Goal: Transaction & Acquisition: Purchase product/service

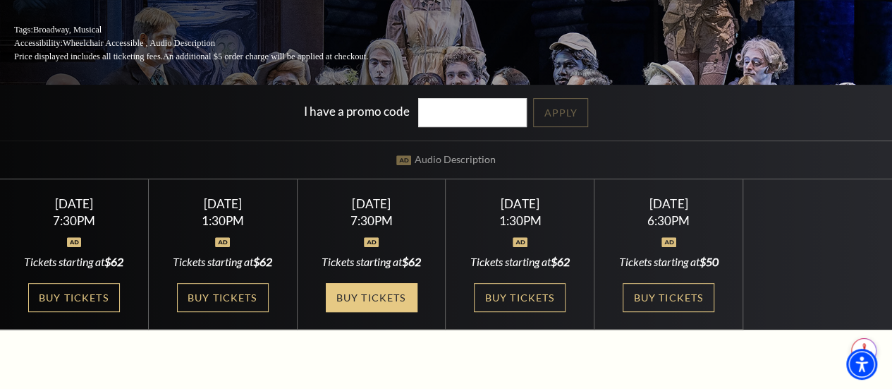
click at [378, 307] on link "Buy Tickets" at bounding box center [372, 297] width 92 height 29
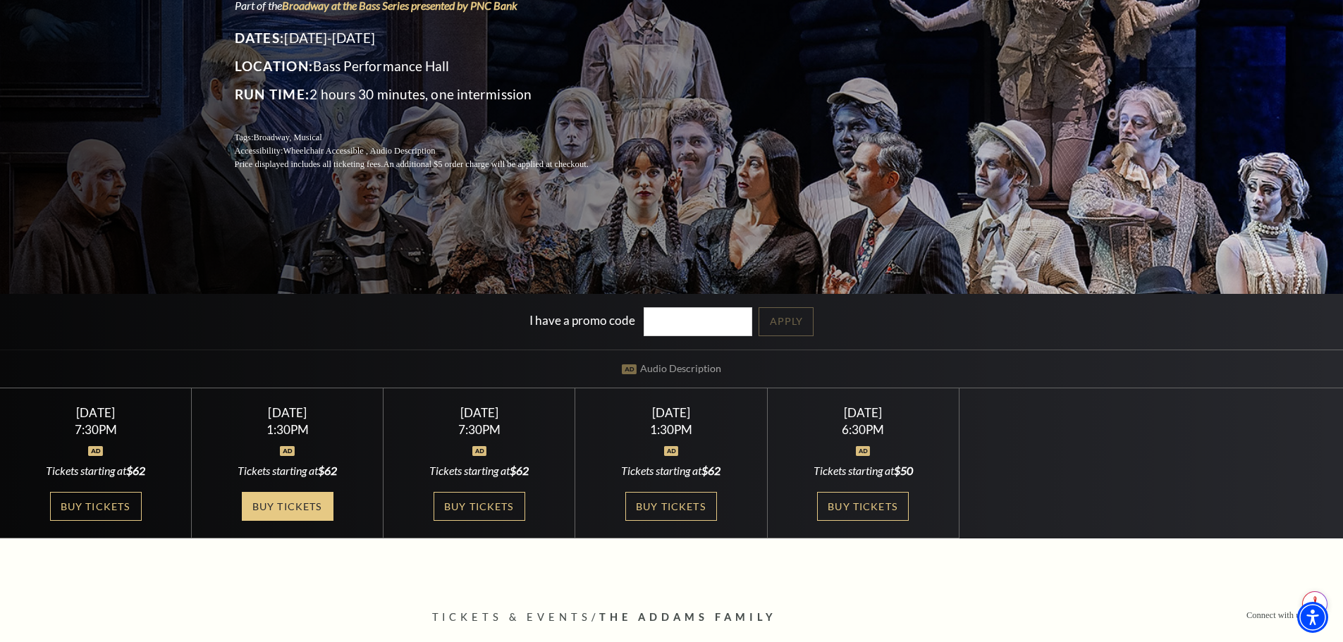
click at [294, 388] on link "Buy Tickets" at bounding box center [288, 506] width 92 height 29
click at [476, 388] on link "Buy Tickets" at bounding box center [480, 506] width 92 height 29
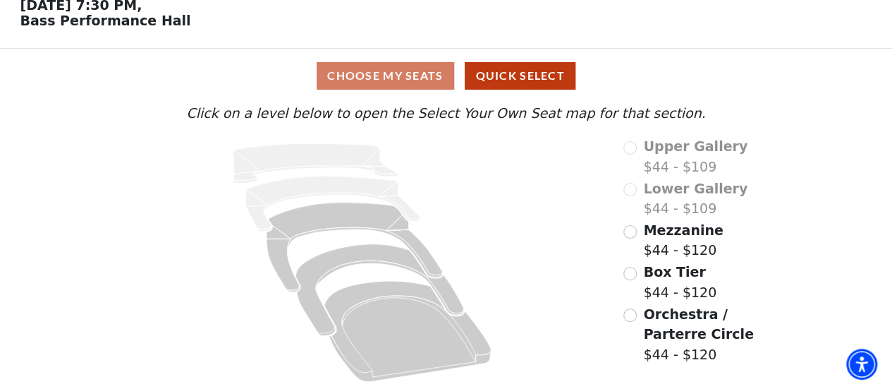
scroll to position [72, 0]
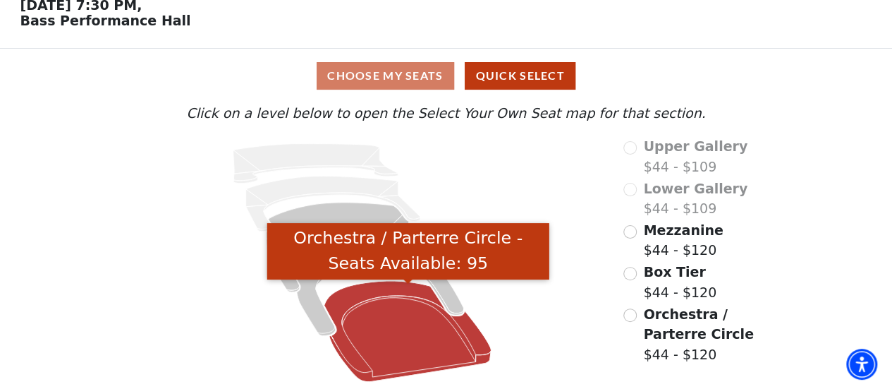
click at [427, 328] on icon "Orchestra / Parterre Circle - Seats Available: 95" at bounding box center [407, 331] width 167 height 101
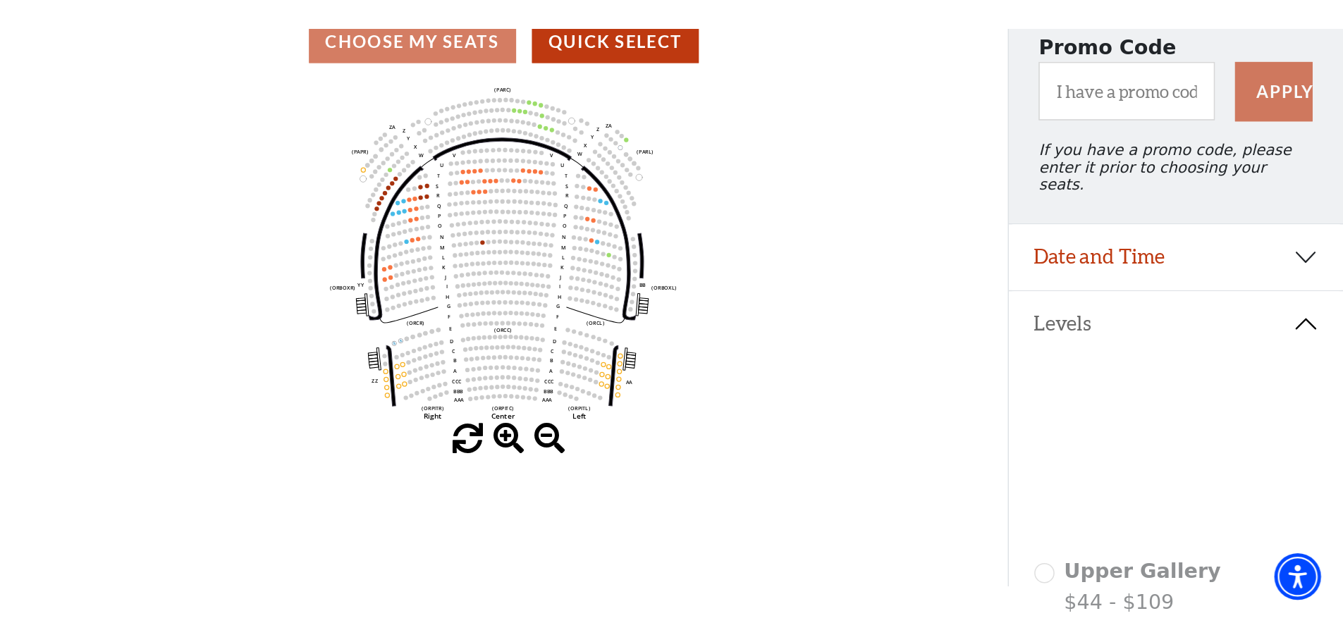
scroll to position [136, 0]
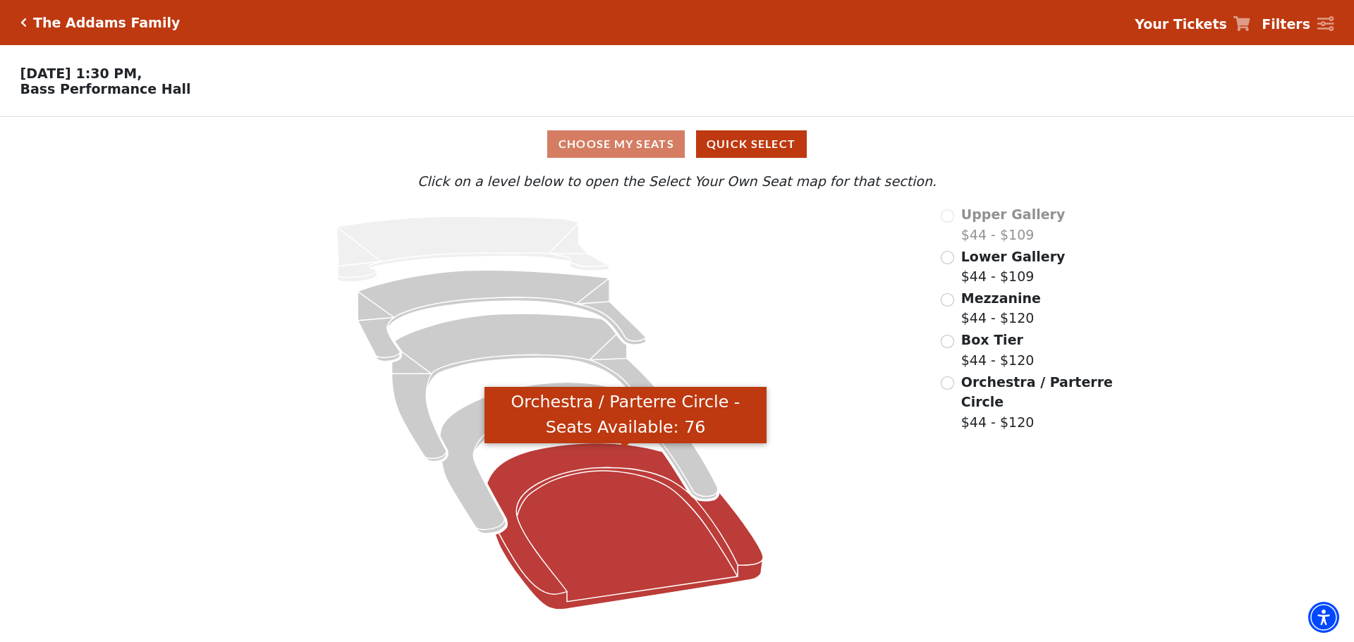
click at [656, 528] on icon "Orchestra / Parterre Circle - Seats Available: 76" at bounding box center [625, 527] width 276 height 166
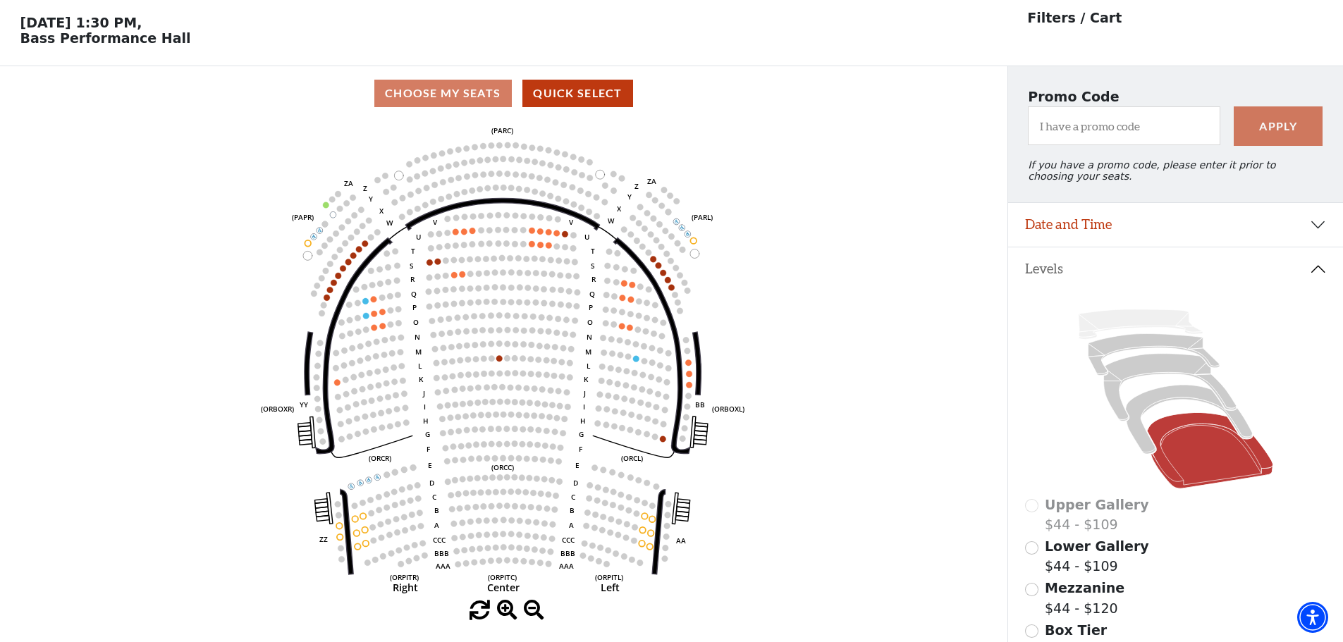
scroll to position [66, 0]
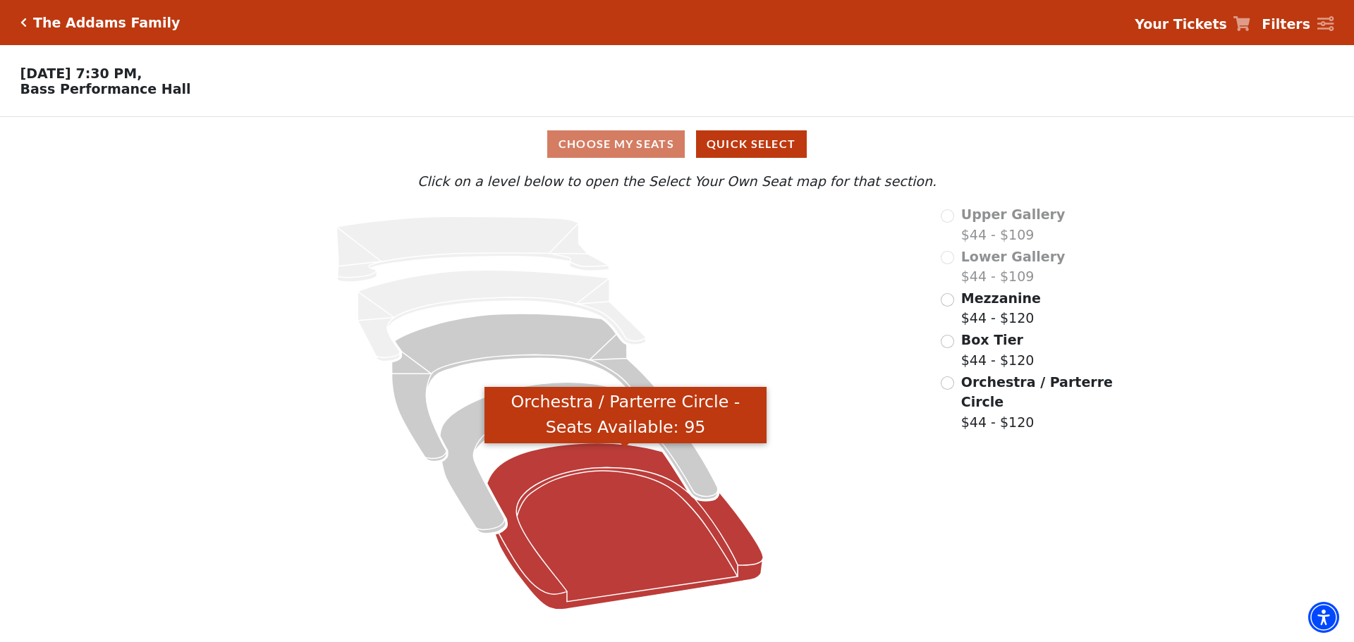
click at [619, 554] on icon "Orchestra / Parterre Circle - Seats Available: 95" at bounding box center [625, 527] width 276 height 166
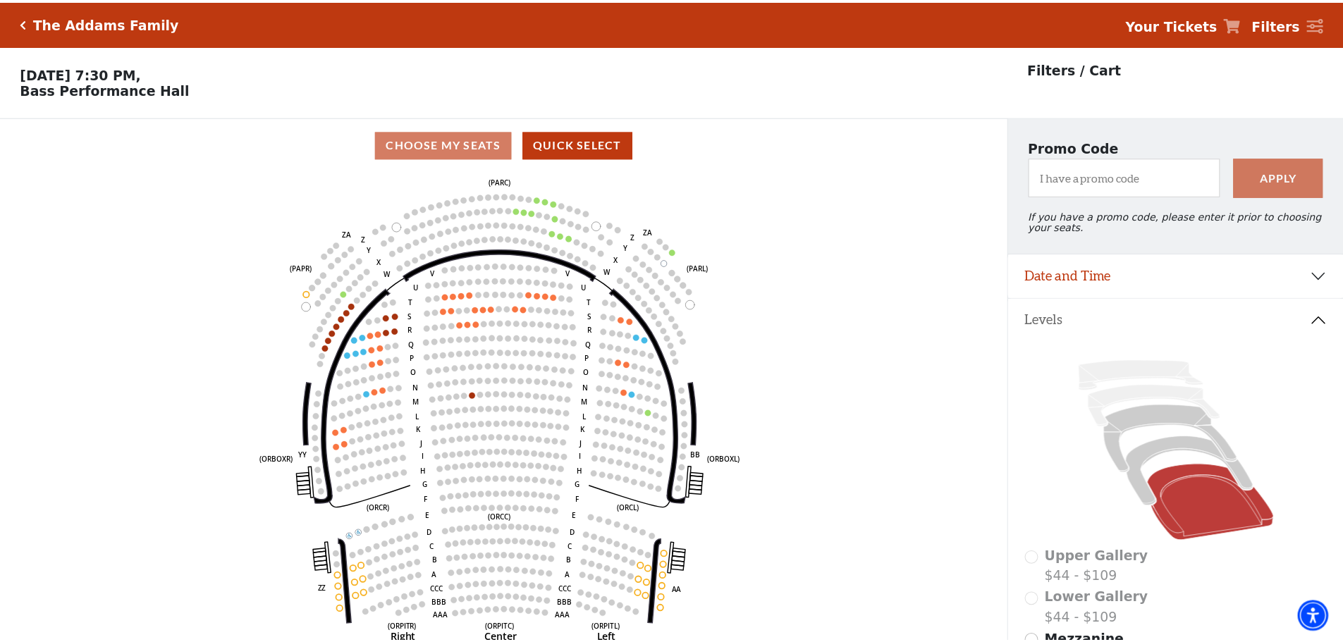
scroll to position [66, 0]
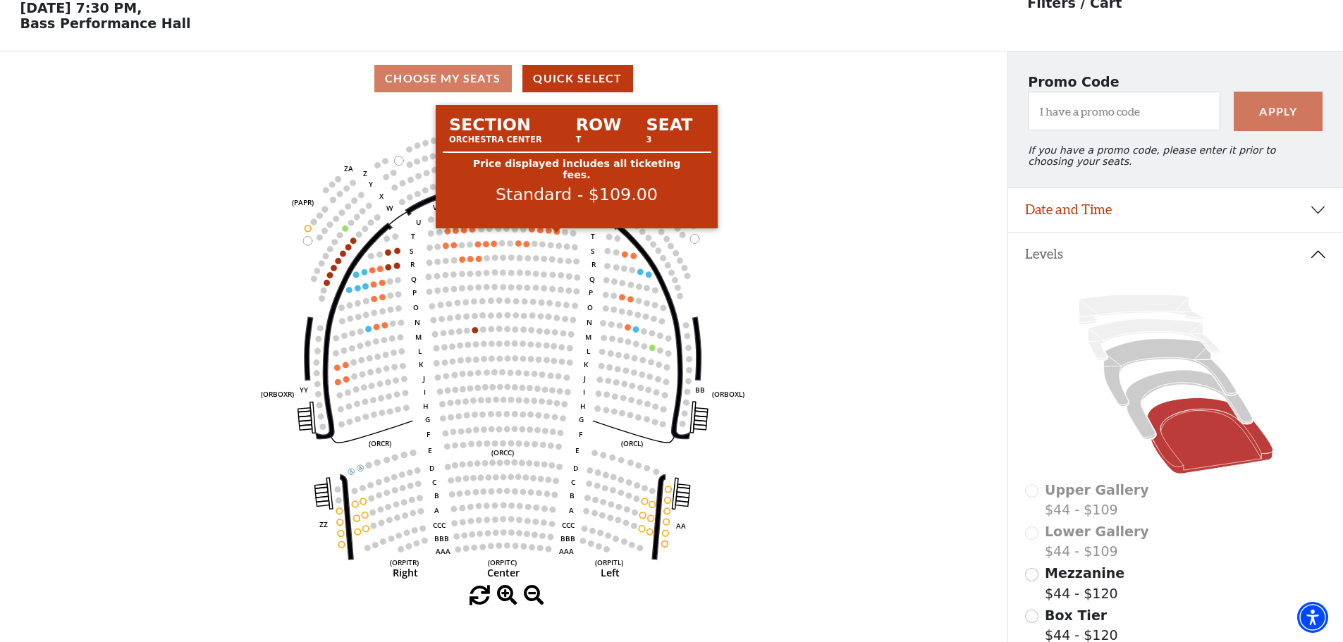
click at [558, 235] on circle at bounding box center [557, 231] width 6 height 6
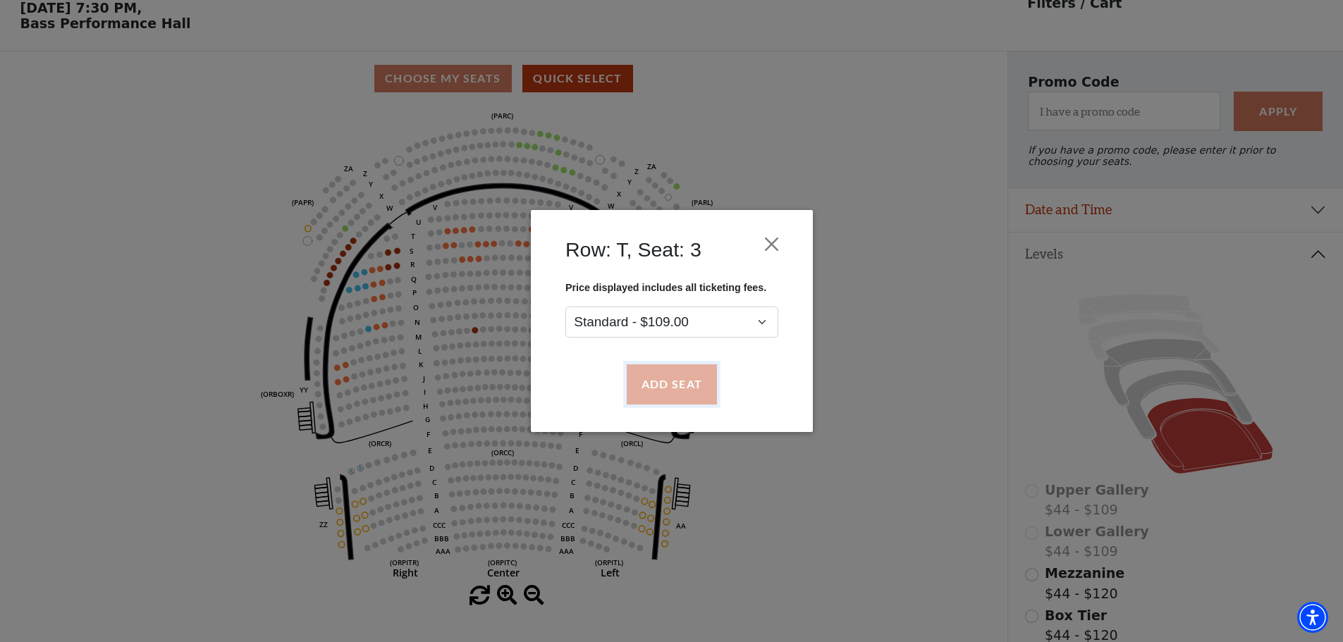
click at [672, 384] on button "Add Seat" at bounding box center [671, 384] width 90 height 39
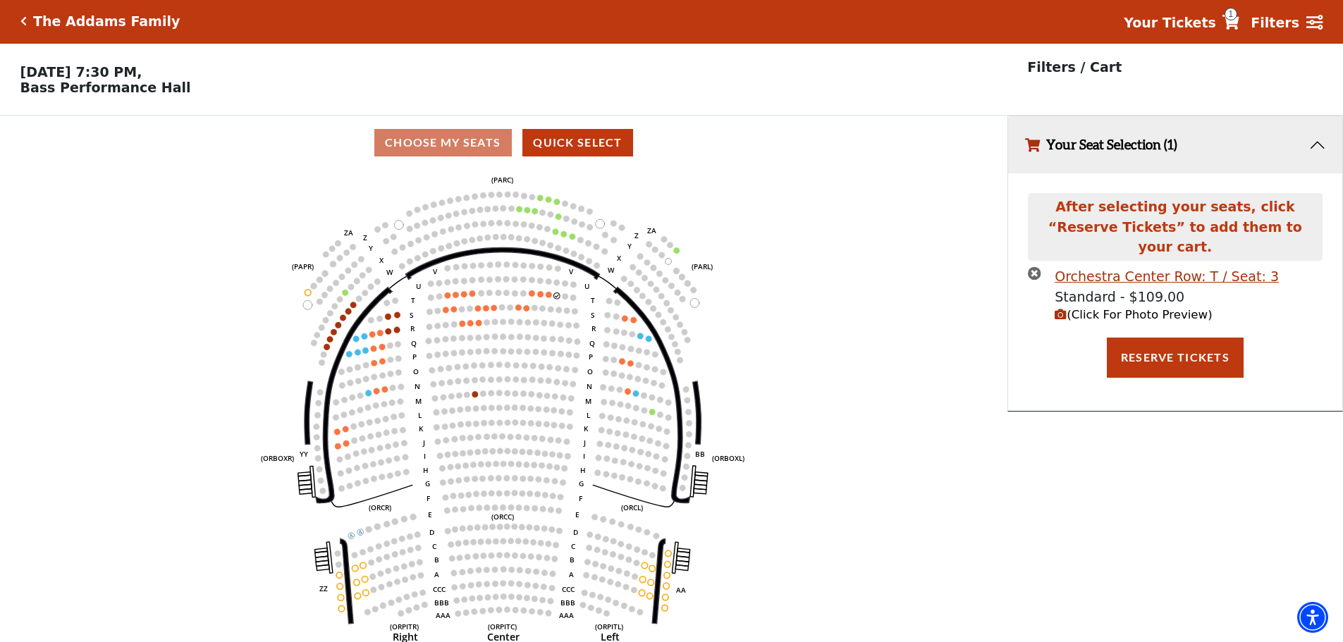
scroll to position [0, 0]
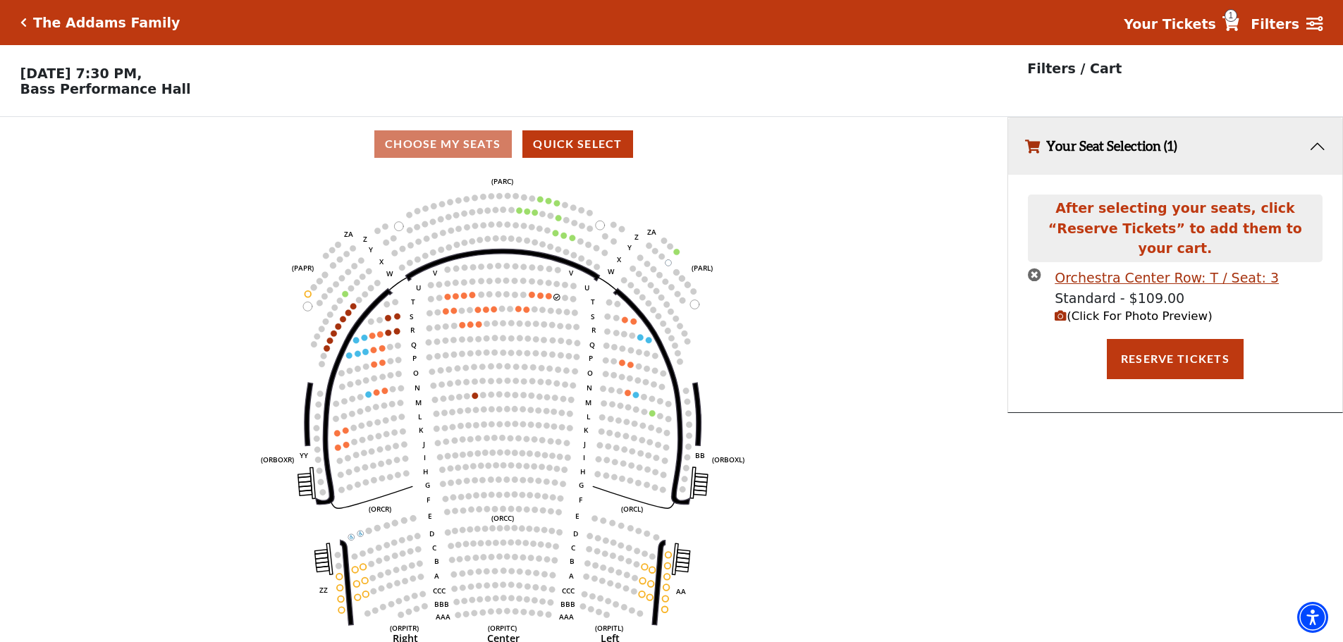
click at [547, 305] on icon "Left (ORPITL) Right (ORPITR) Center (ORPITC) ZZ AA YY BB ZA ZA (ORCL) (ORCR) (O…" at bounding box center [503, 411] width 907 height 480
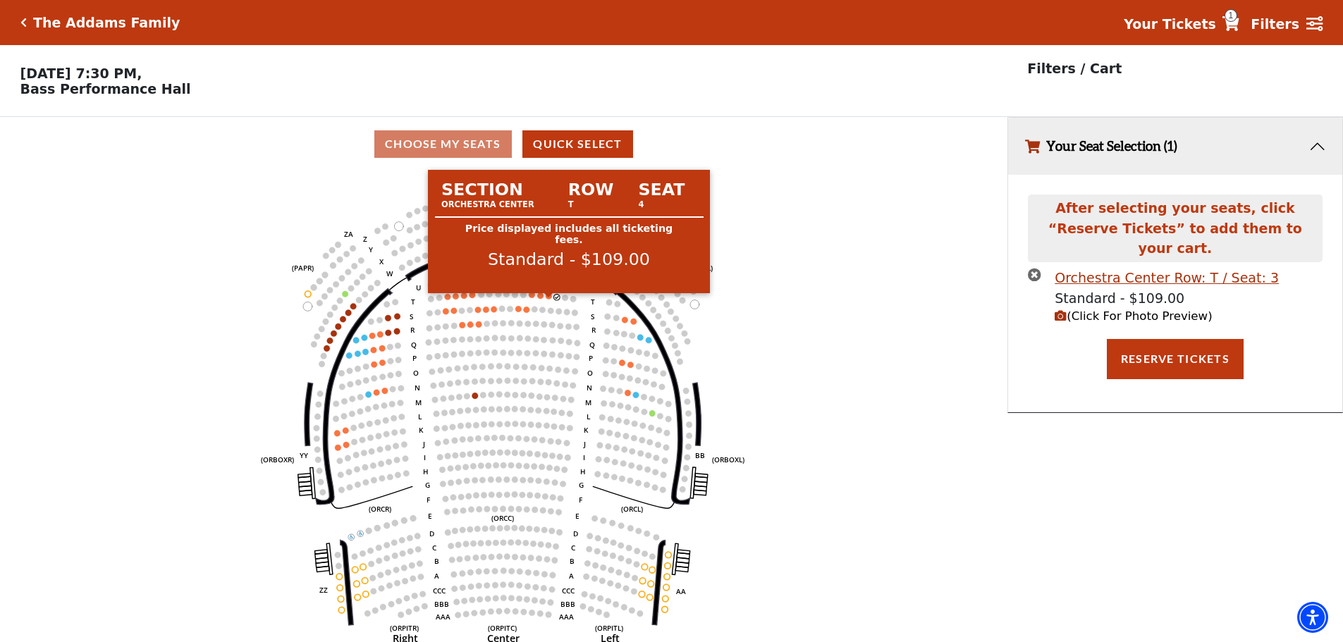
click at [549, 300] on circle at bounding box center [549, 296] width 6 height 6
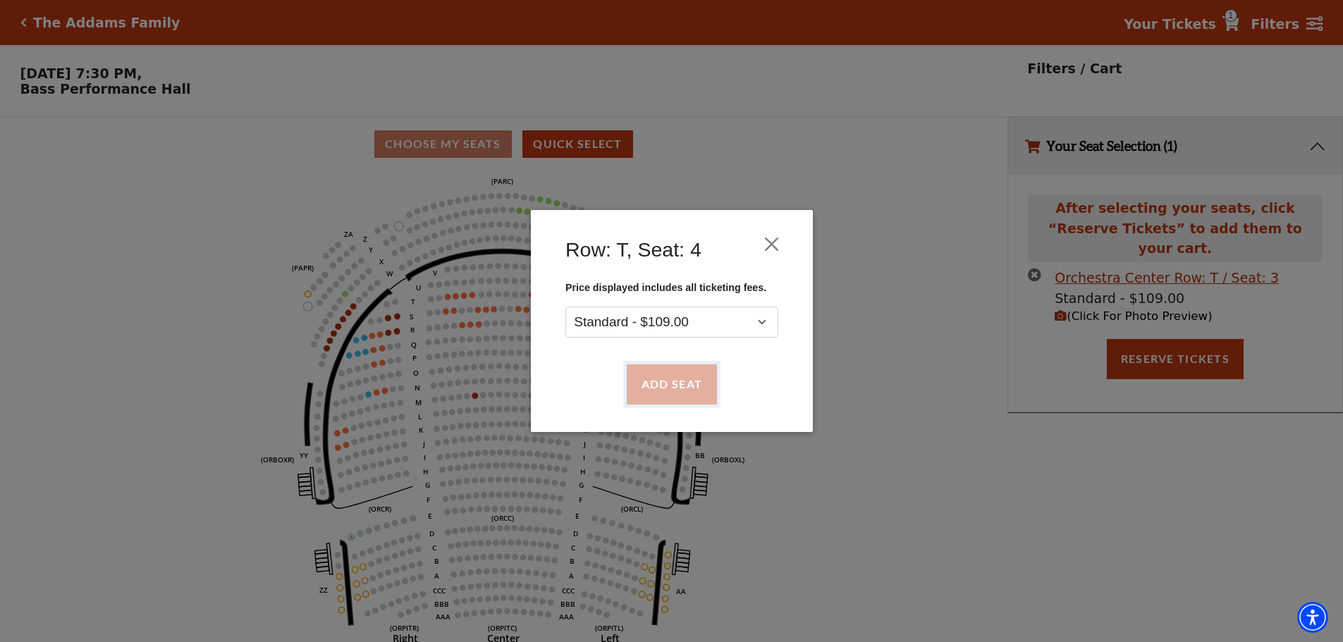
click at [654, 390] on button "Add Seat" at bounding box center [671, 384] width 90 height 39
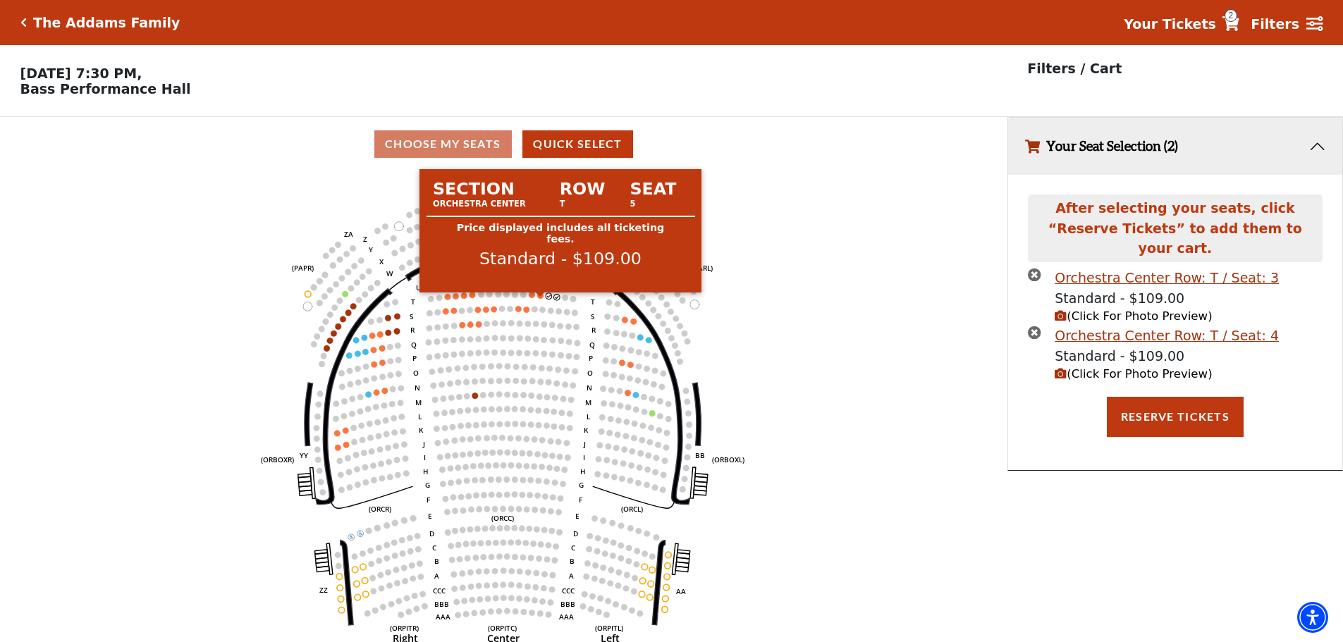
click at [542, 299] on circle at bounding box center [541, 296] width 6 height 6
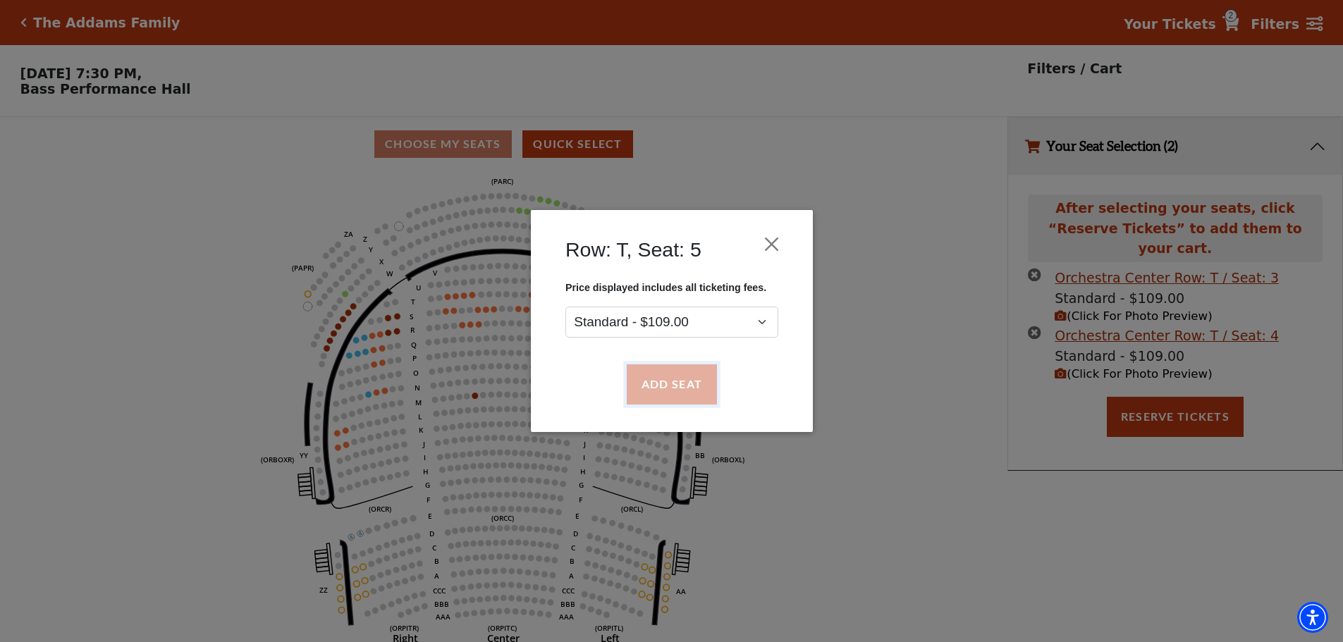
click at [673, 380] on button "Add Seat" at bounding box center [671, 384] width 90 height 39
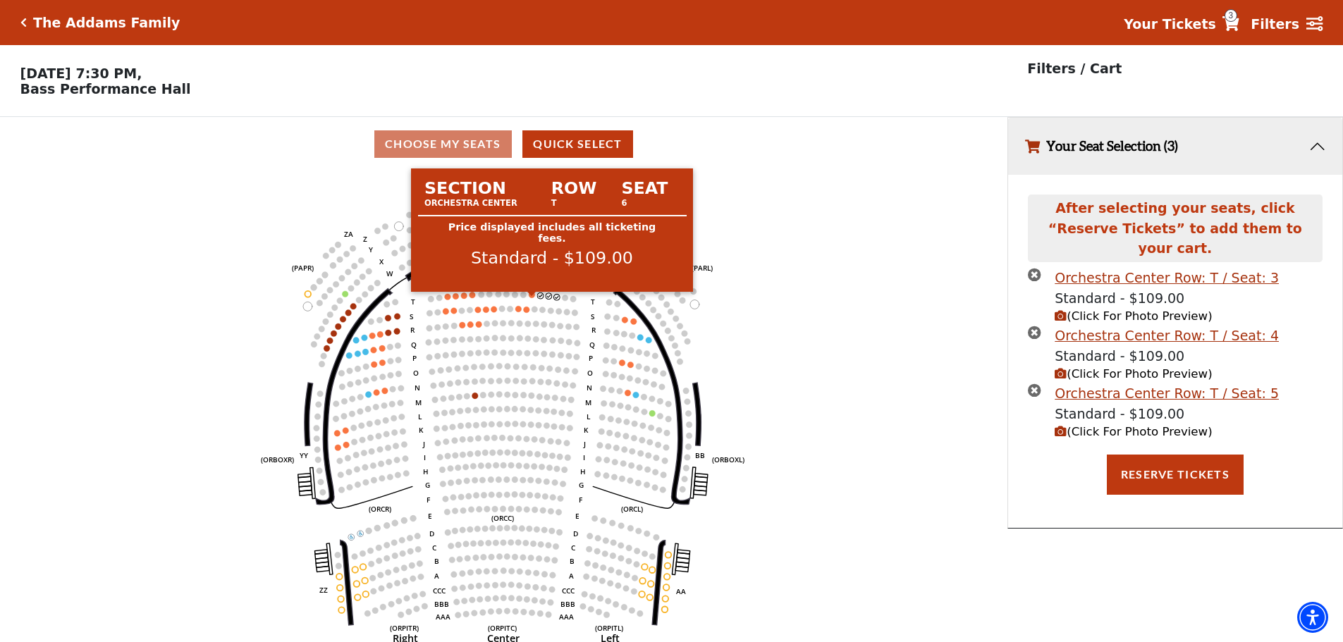
click at [532, 298] on circle at bounding box center [533, 295] width 6 height 6
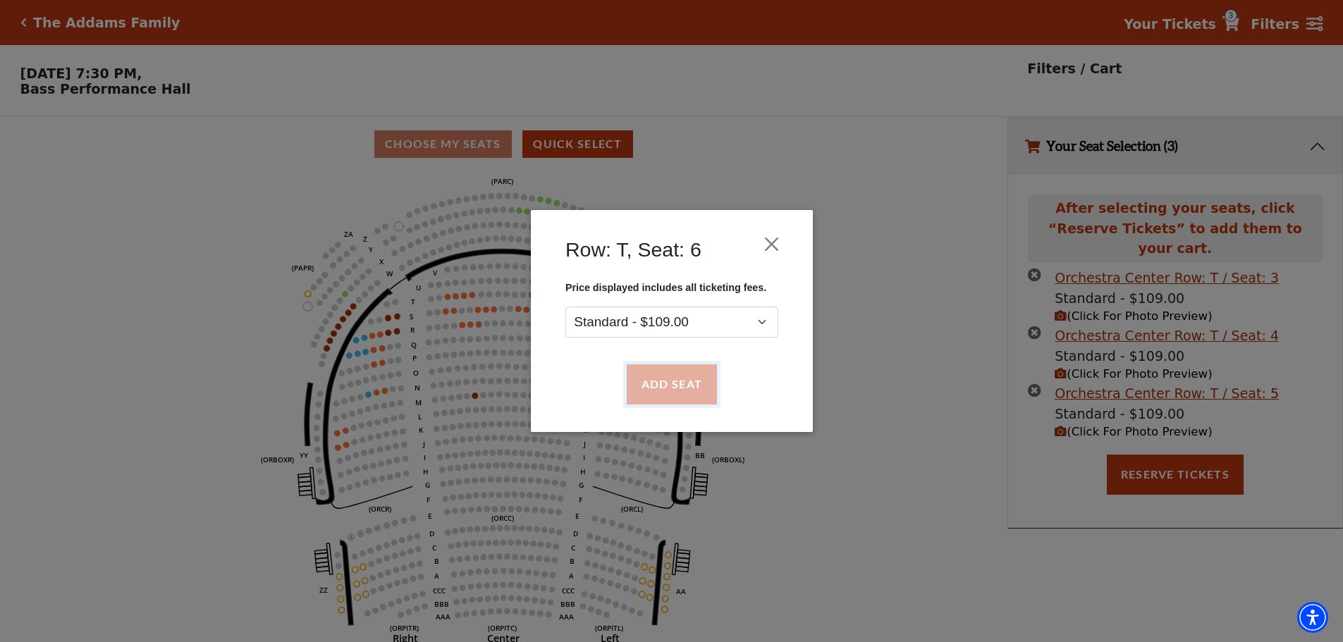
click at [687, 381] on button "Add Seat" at bounding box center [671, 384] width 90 height 39
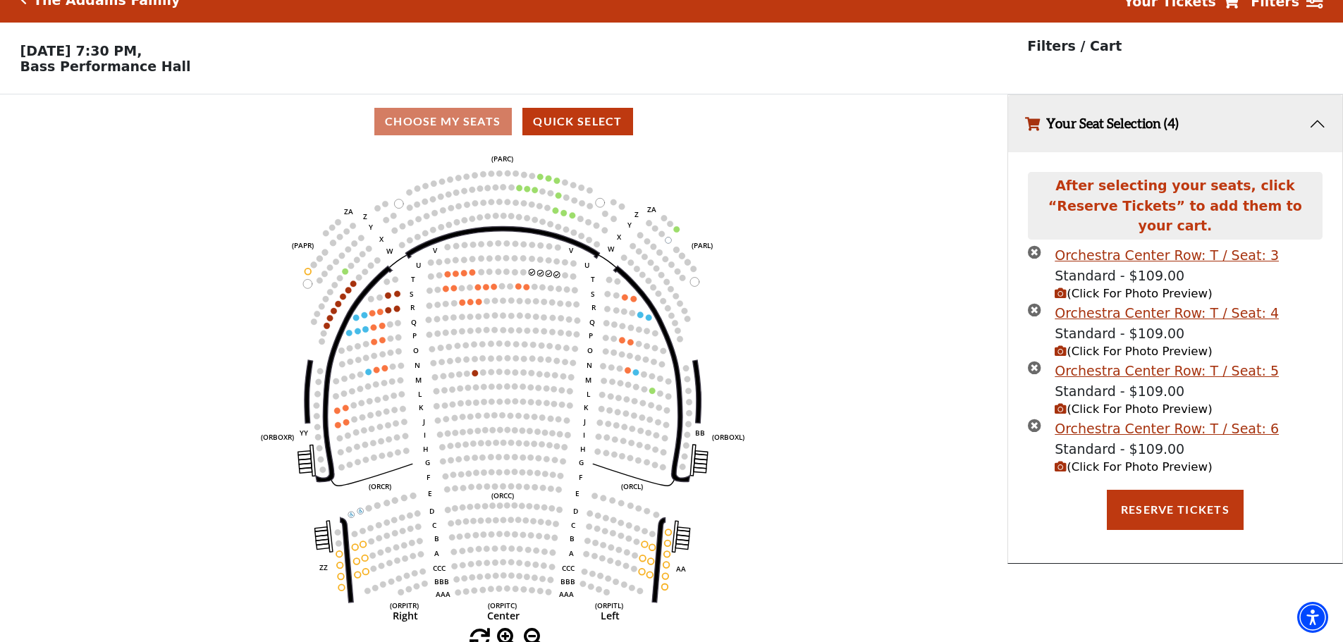
scroll to position [35, 0]
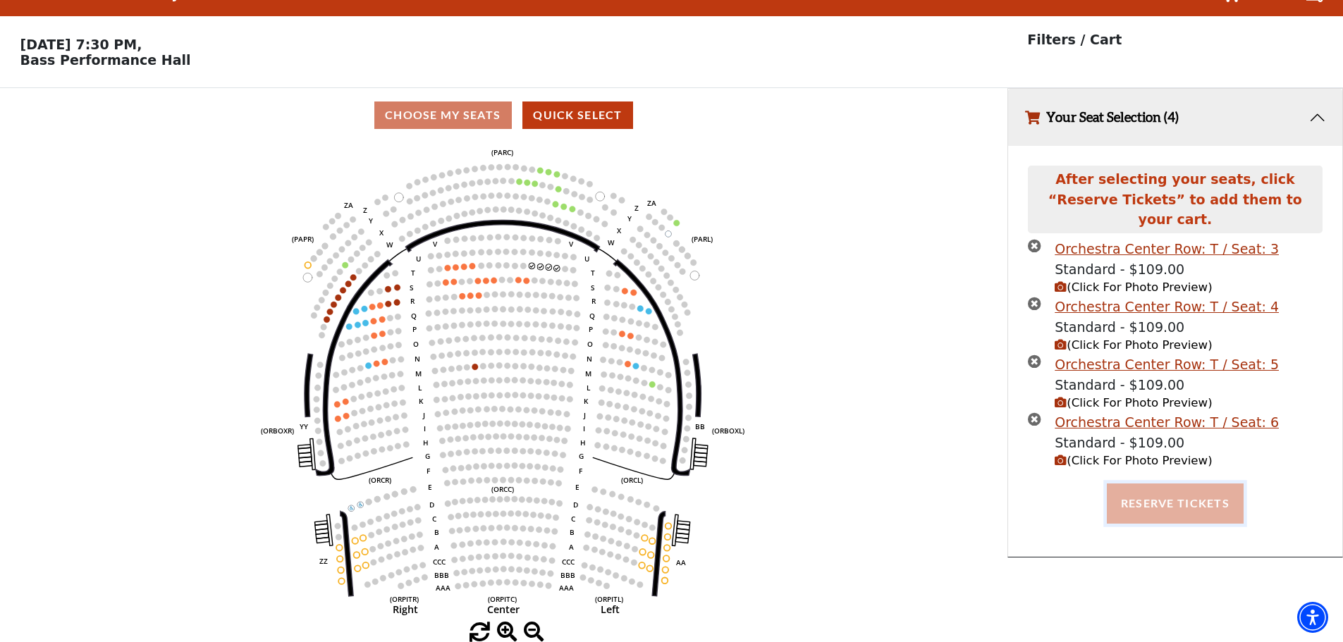
click at [1186, 493] on button "Reserve Tickets" at bounding box center [1175, 503] width 137 height 39
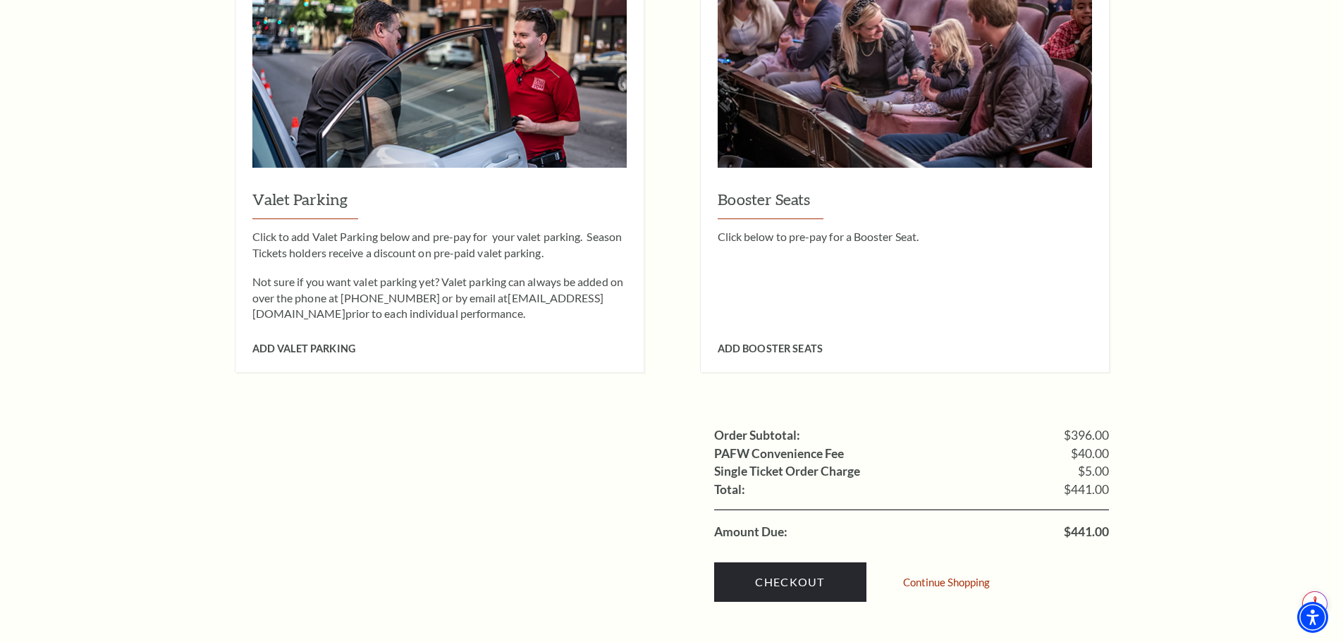
scroll to position [1269, 0]
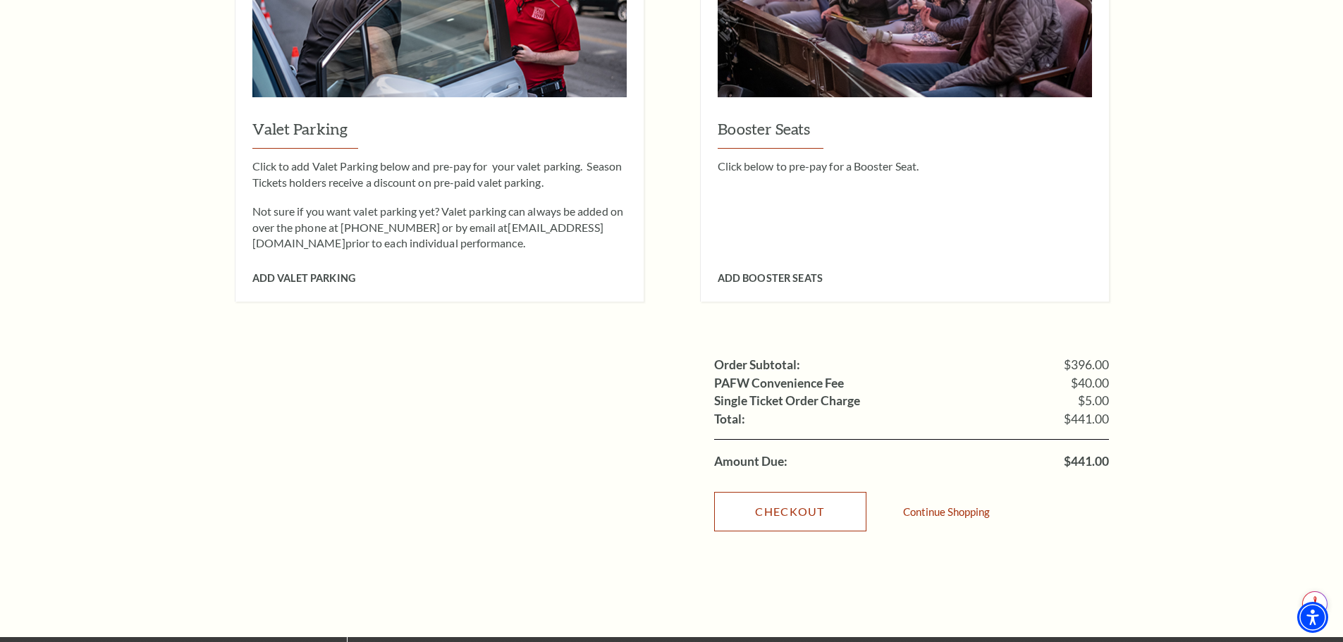
click at [806, 492] on link "Checkout" at bounding box center [790, 511] width 152 height 39
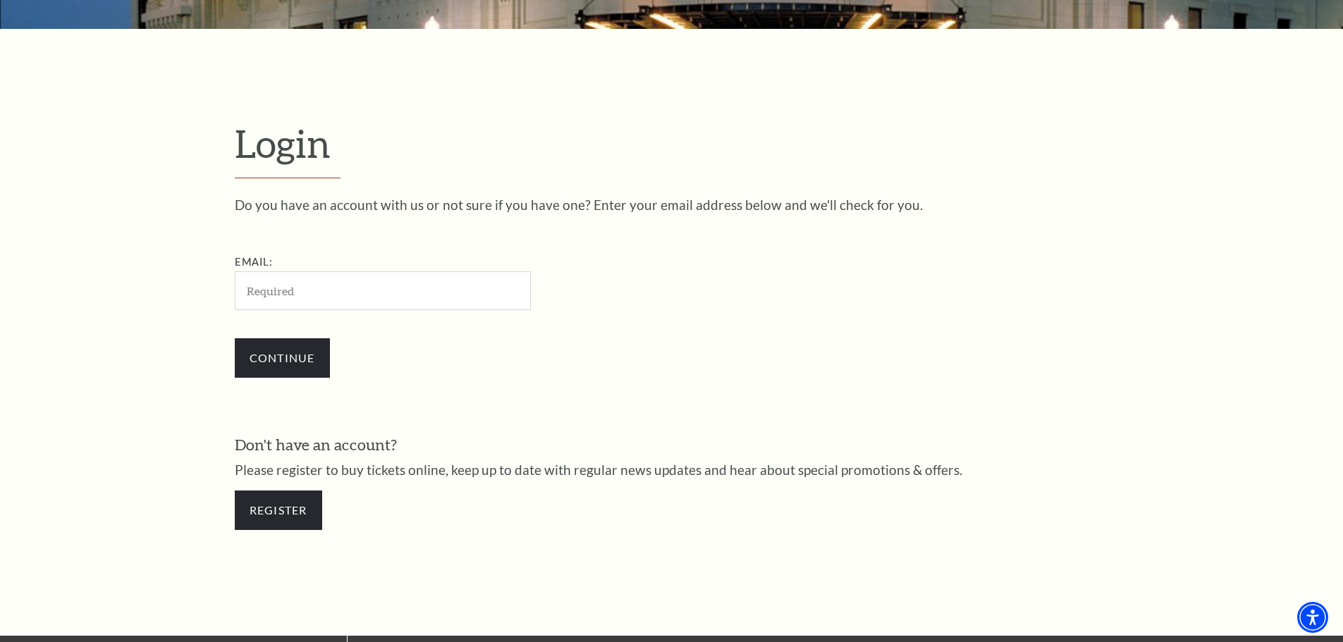
scroll to position [331, 0]
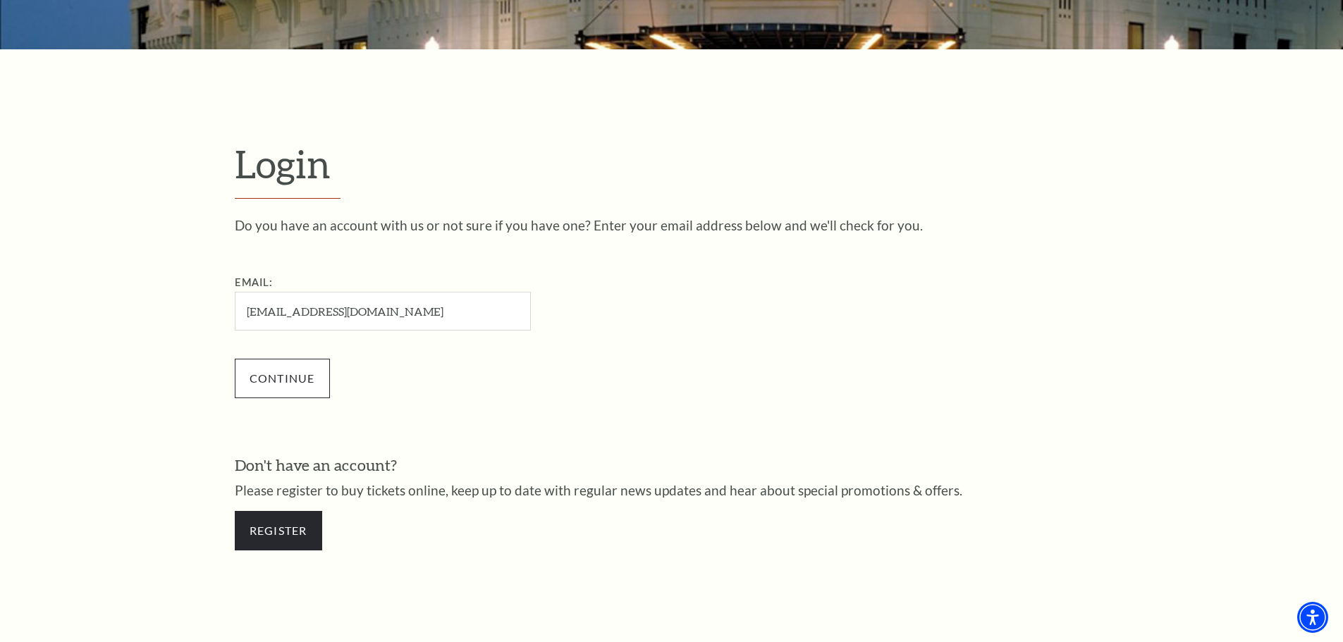
type input "[EMAIL_ADDRESS][DOMAIN_NAME]"
click at [287, 366] on input "Continue" at bounding box center [282, 378] width 95 height 39
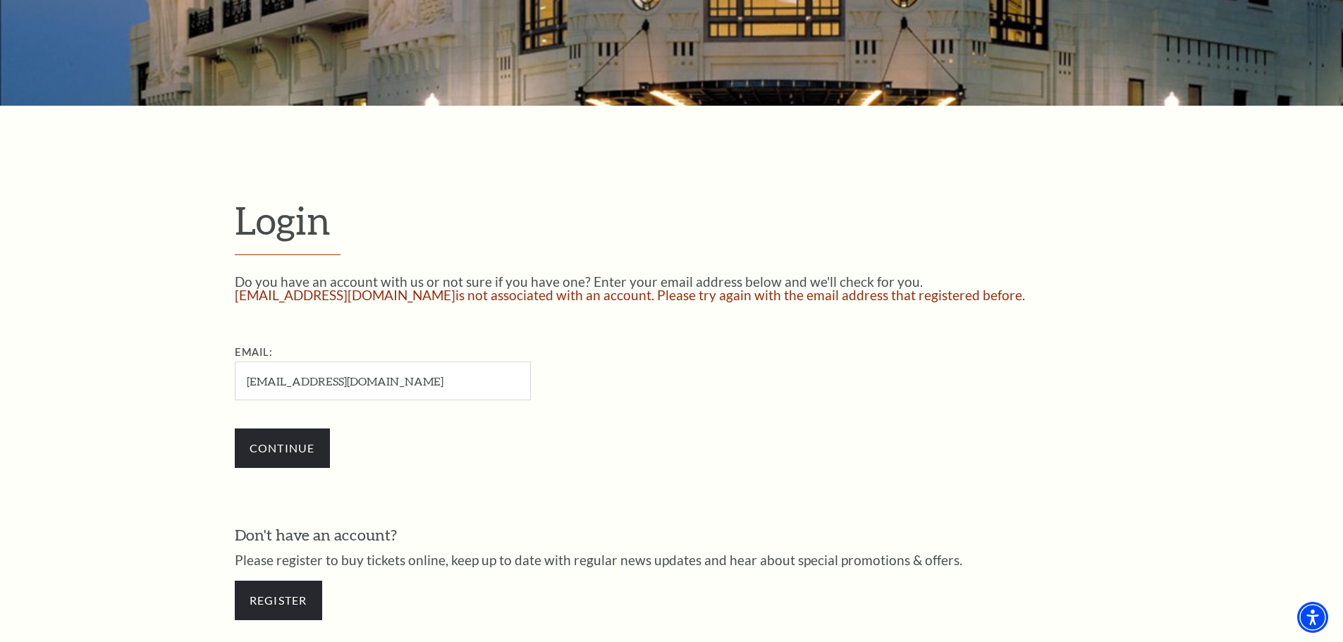
scroll to position [385, 0]
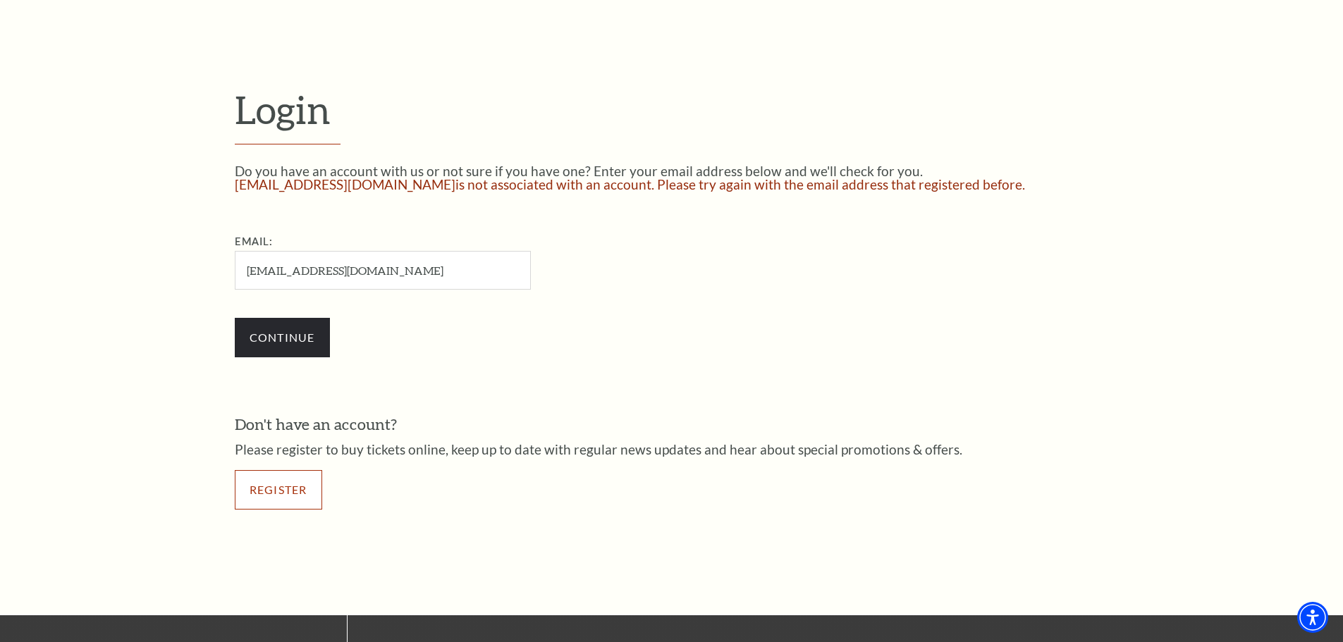
click at [289, 495] on link "Register" at bounding box center [278, 489] width 87 height 39
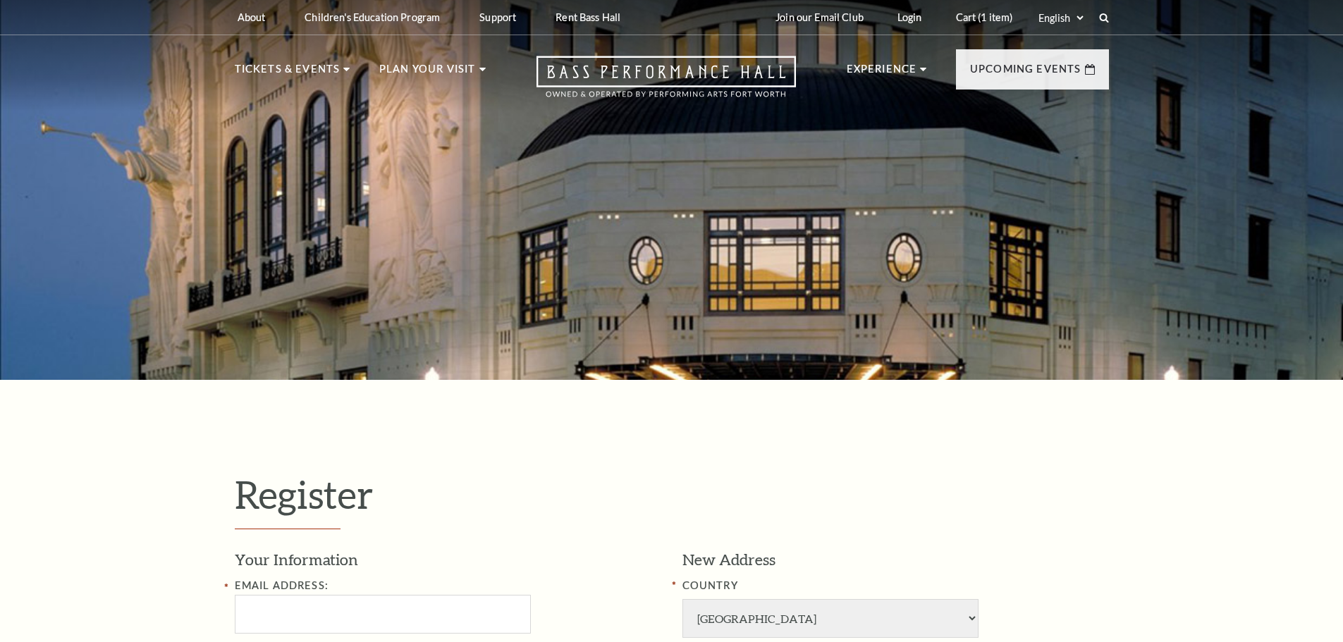
select select "1"
select select "TX"
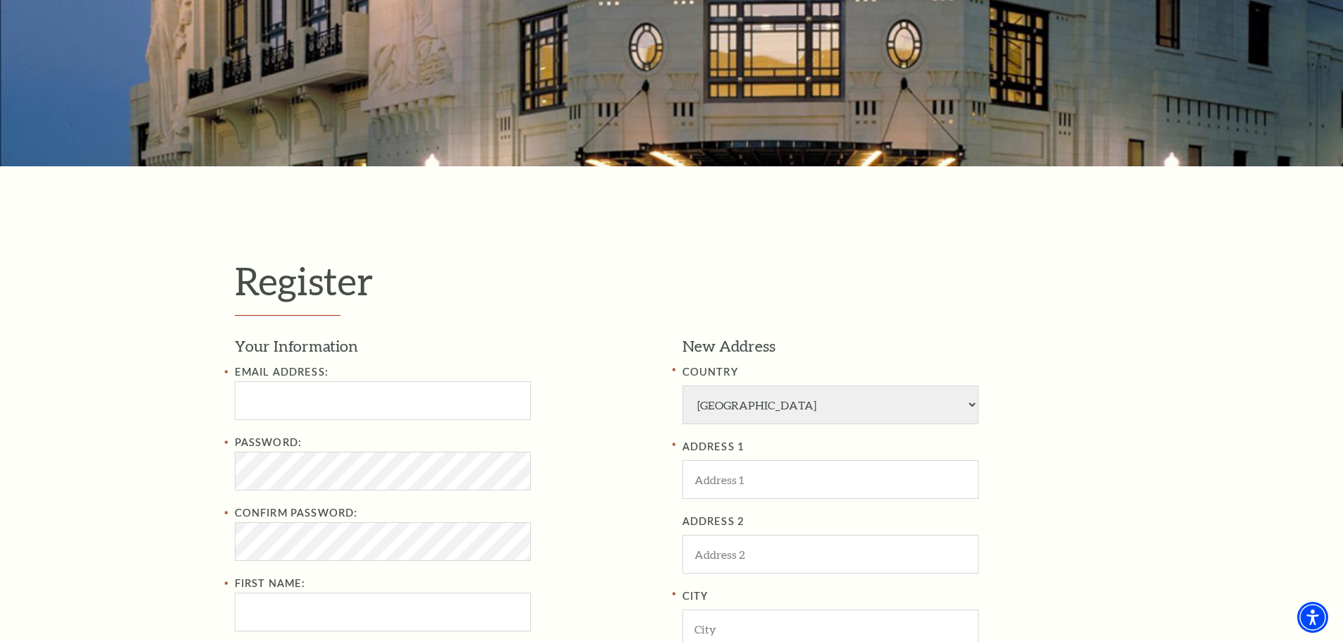
scroll to position [282, 0]
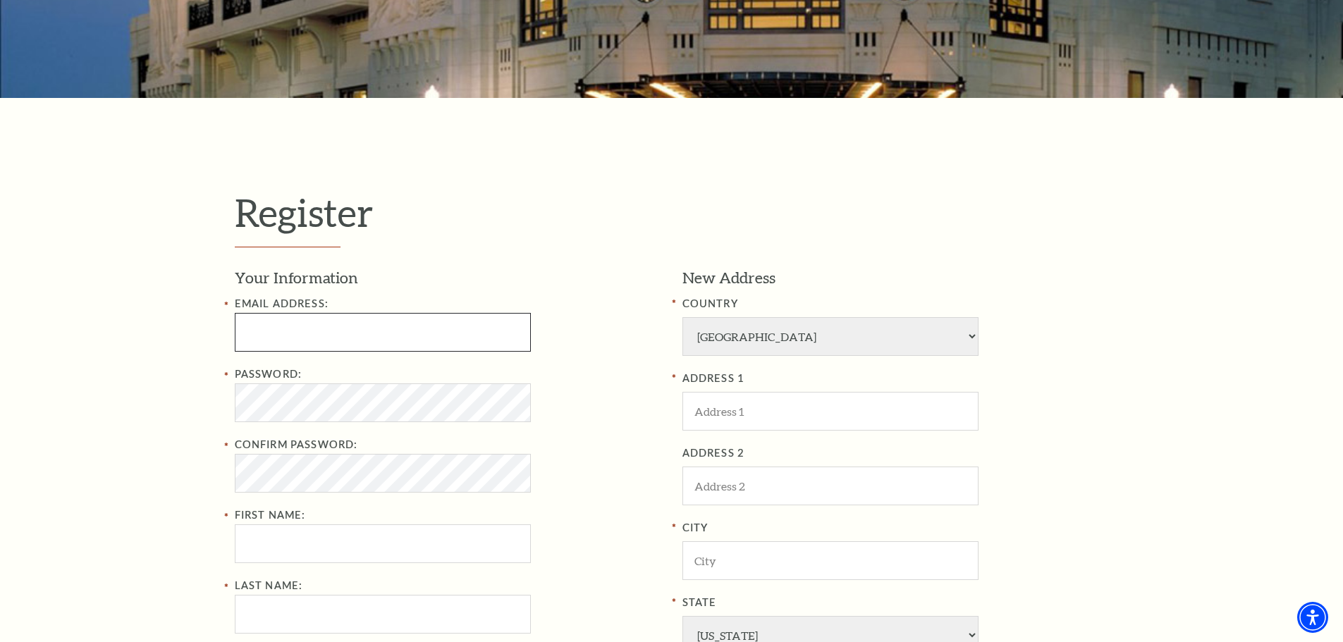
click at [355, 334] on input "Email Address:" at bounding box center [383, 332] width 296 height 39
type input "anarodriguez5@yahoo.com"
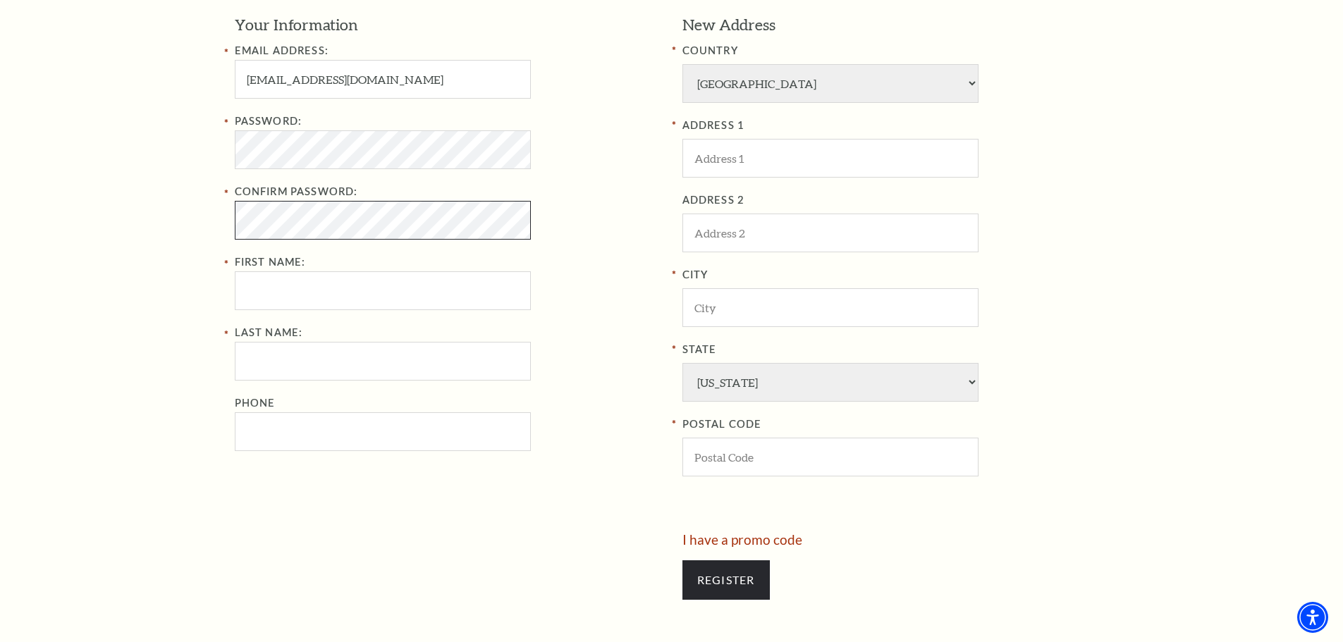
scroll to position [635, 0]
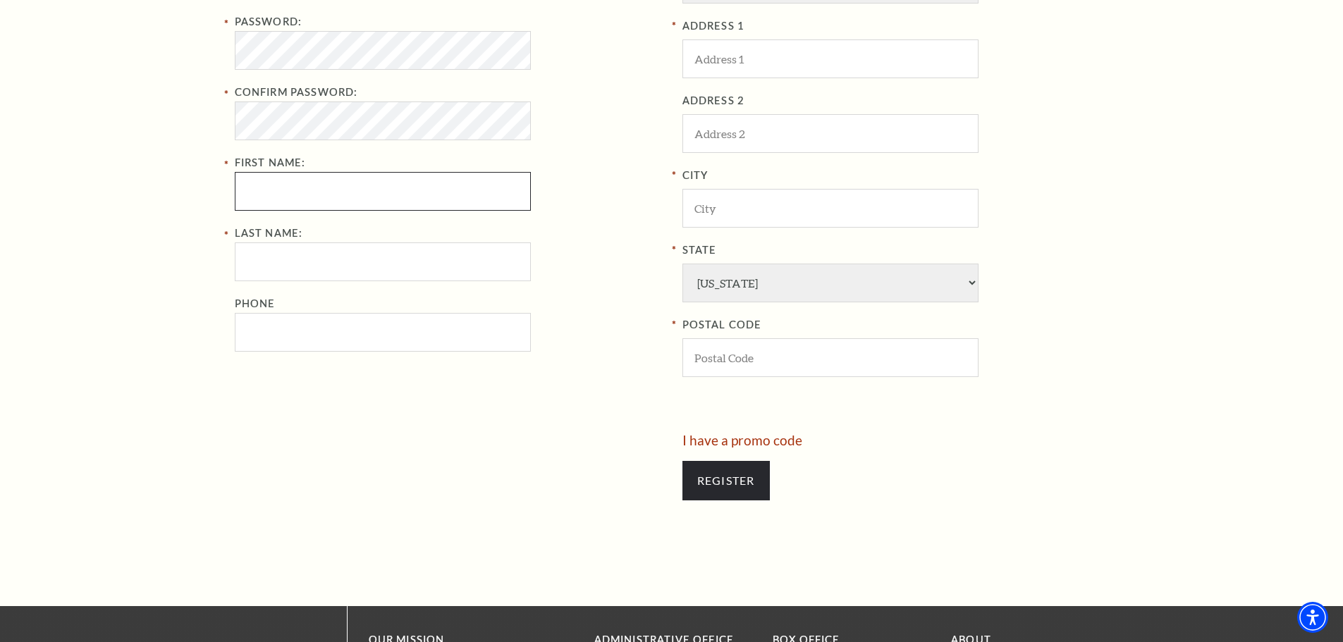
click at [315, 191] on input "First Name:" at bounding box center [383, 191] width 296 height 39
type input "Ana"
click at [405, 252] on input "Last Name:" at bounding box center [383, 262] width 296 height 39
type input "Rodriguez"
click at [365, 343] on input "Phone" at bounding box center [383, 332] width 296 height 39
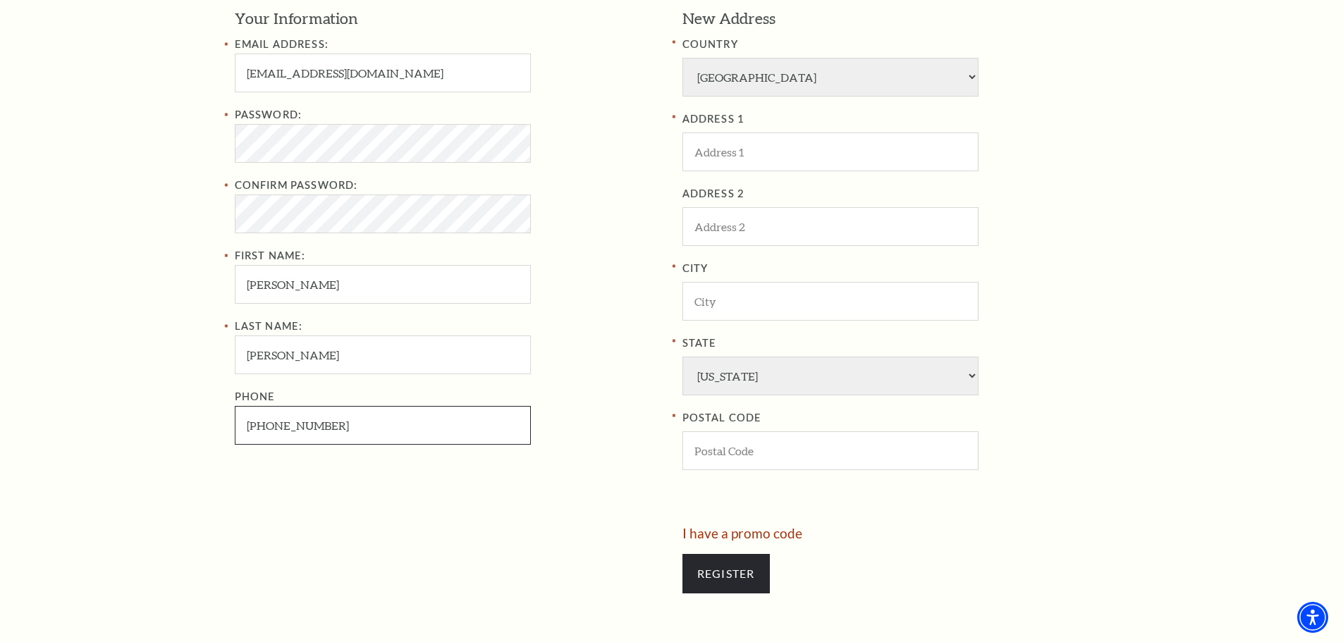
scroll to position [353, 0]
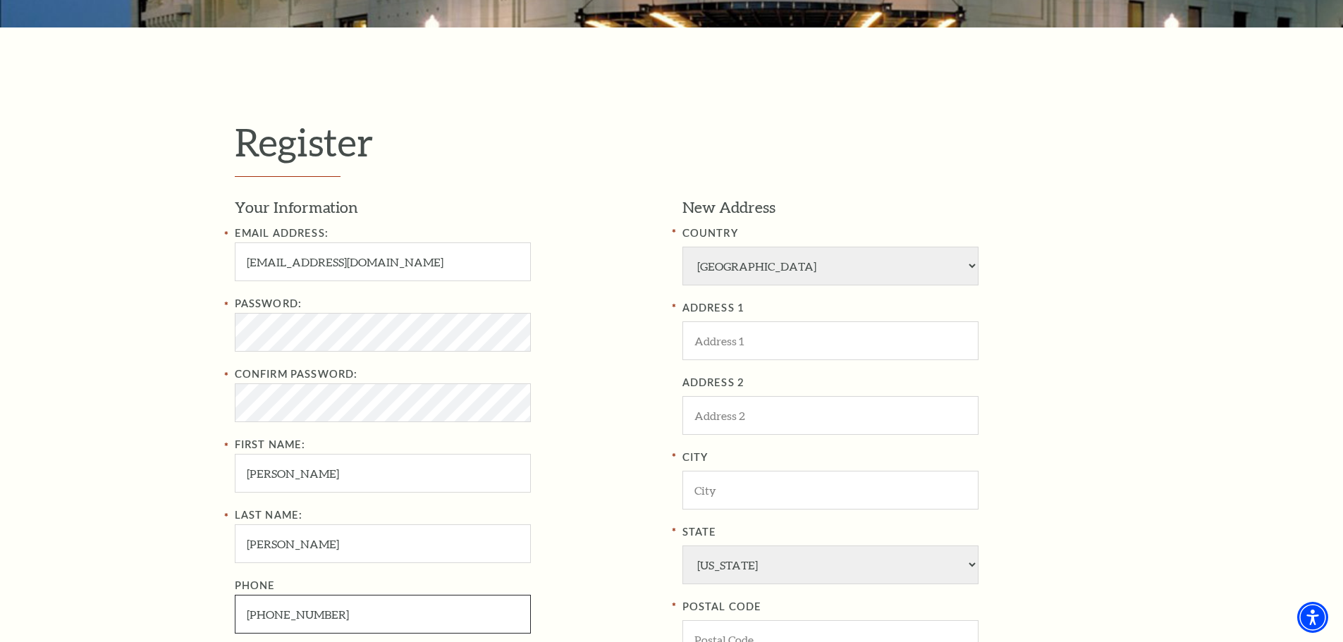
type input "682-226-3556"
click at [749, 344] on input "ADDRESS 1" at bounding box center [831, 341] width 296 height 39
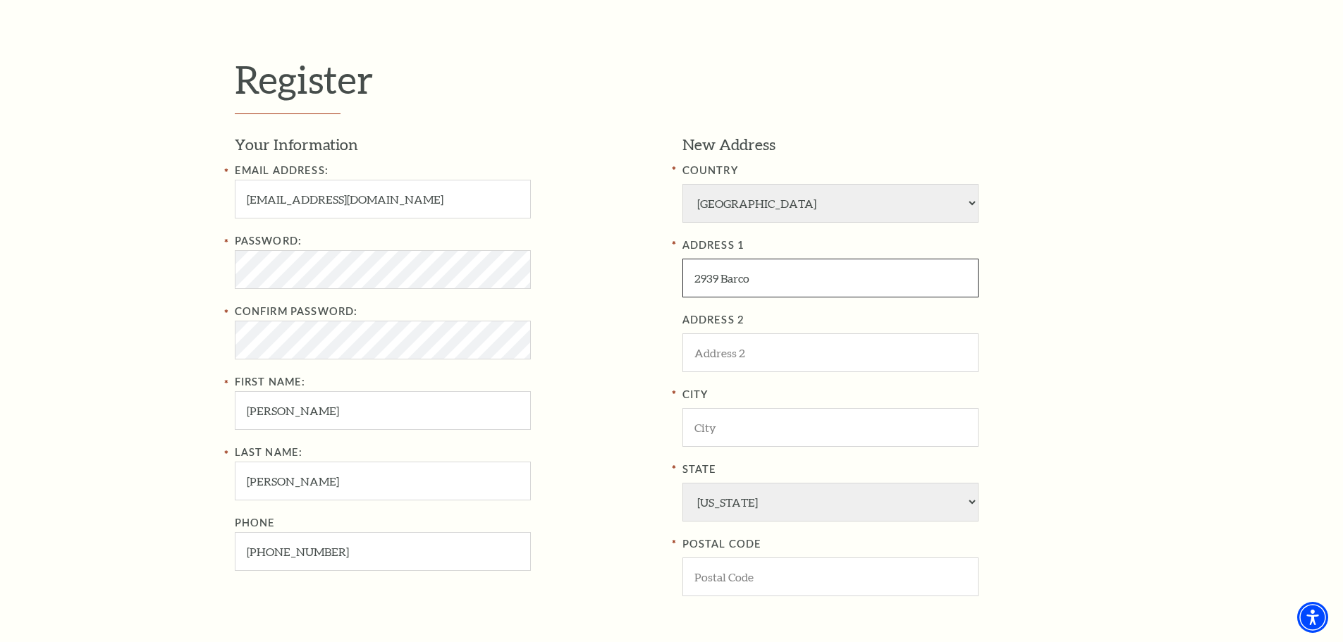
scroll to position [494, 0]
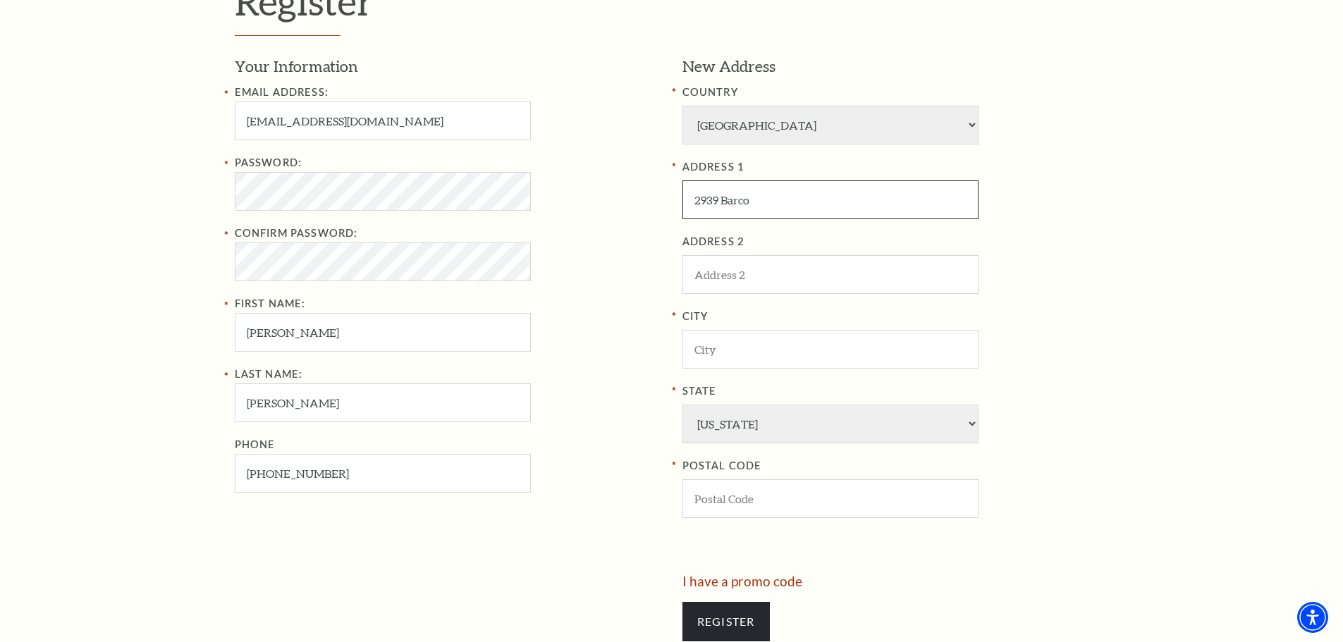
type input "2939 Barco"
click at [722, 352] on input "City" at bounding box center [831, 349] width 296 height 39
type input "Grand Prairie"
click at [841, 500] on input "POSTAL CODE" at bounding box center [831, 498] width 296 height 39
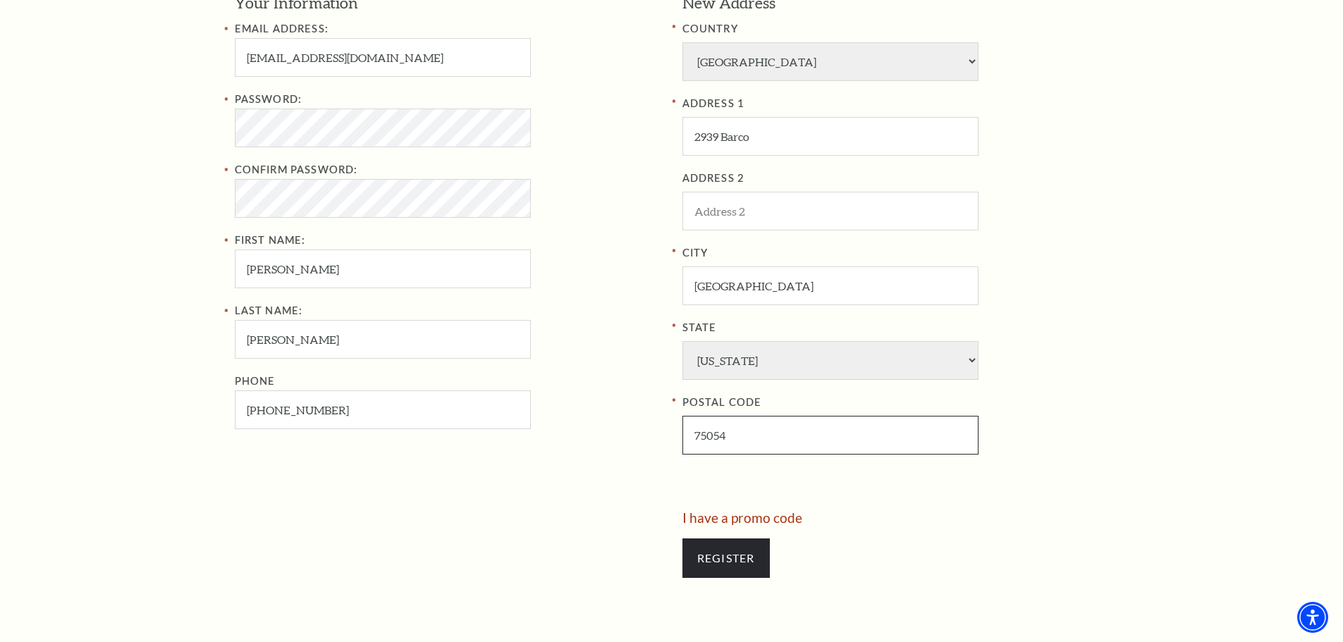
scroll to position [635, 0]
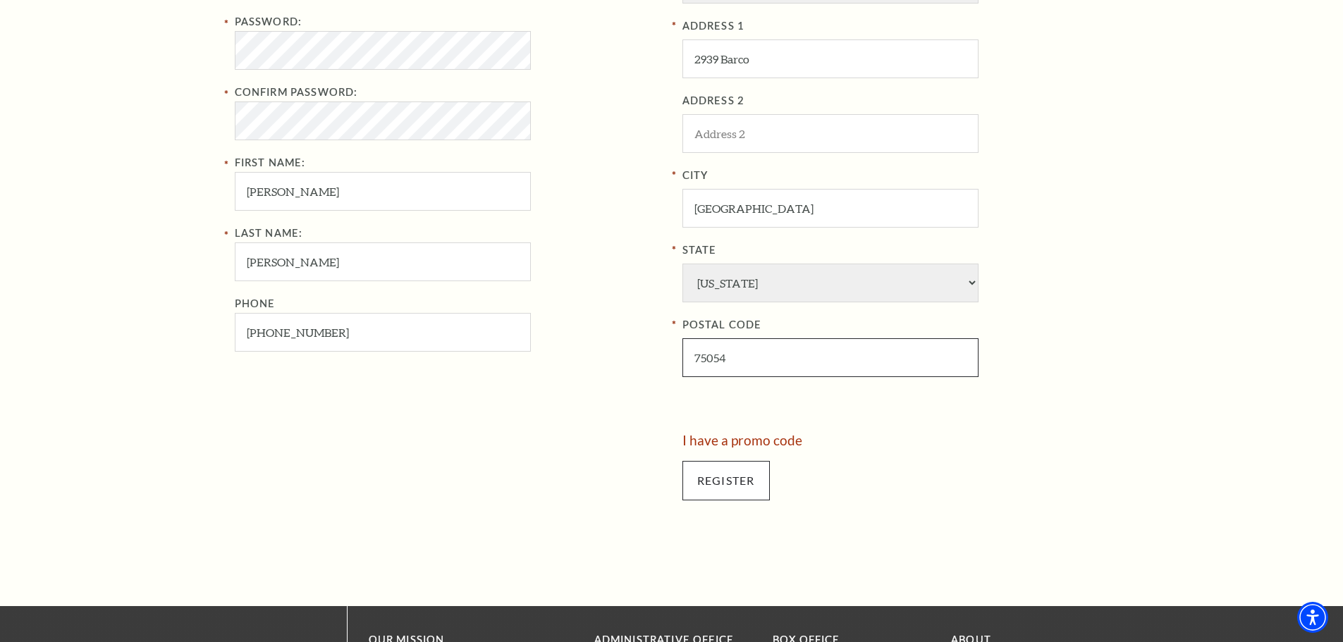
type input "75054"
click at [745, 482] on input "Register" at bounding box center [726, 480] width 87 height 39
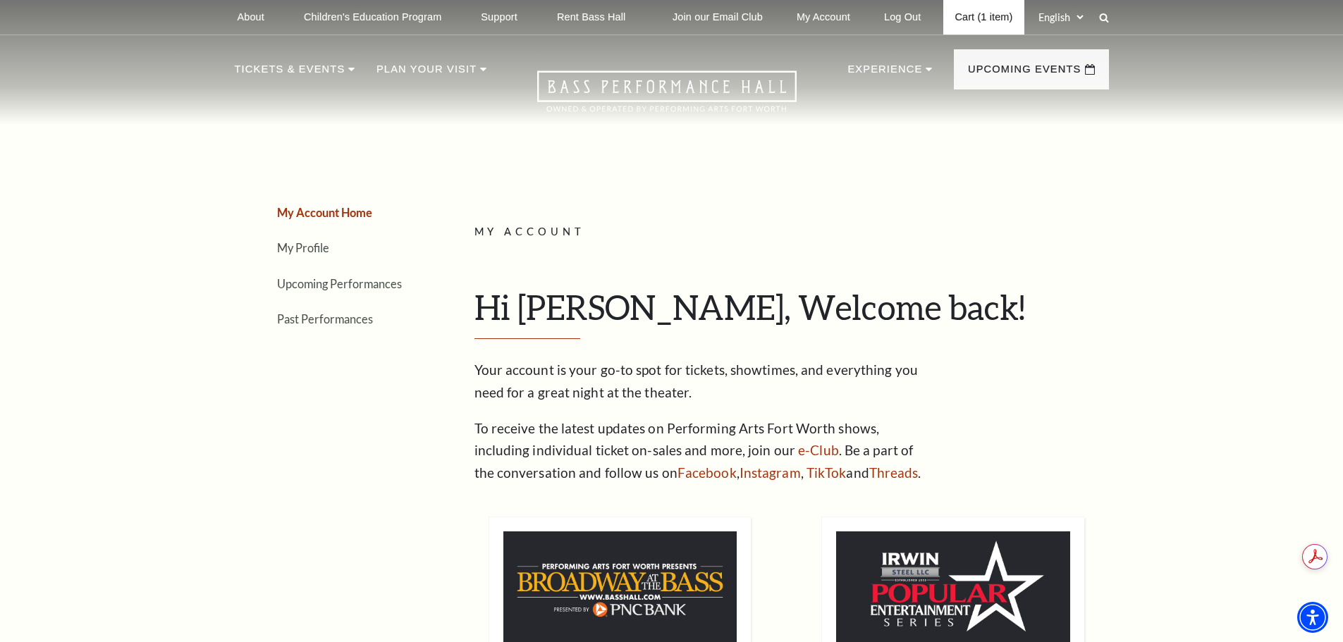
click at [965, 16] on link "Cart (1 item)" at bounding box center [983, 17] width 80 height 35
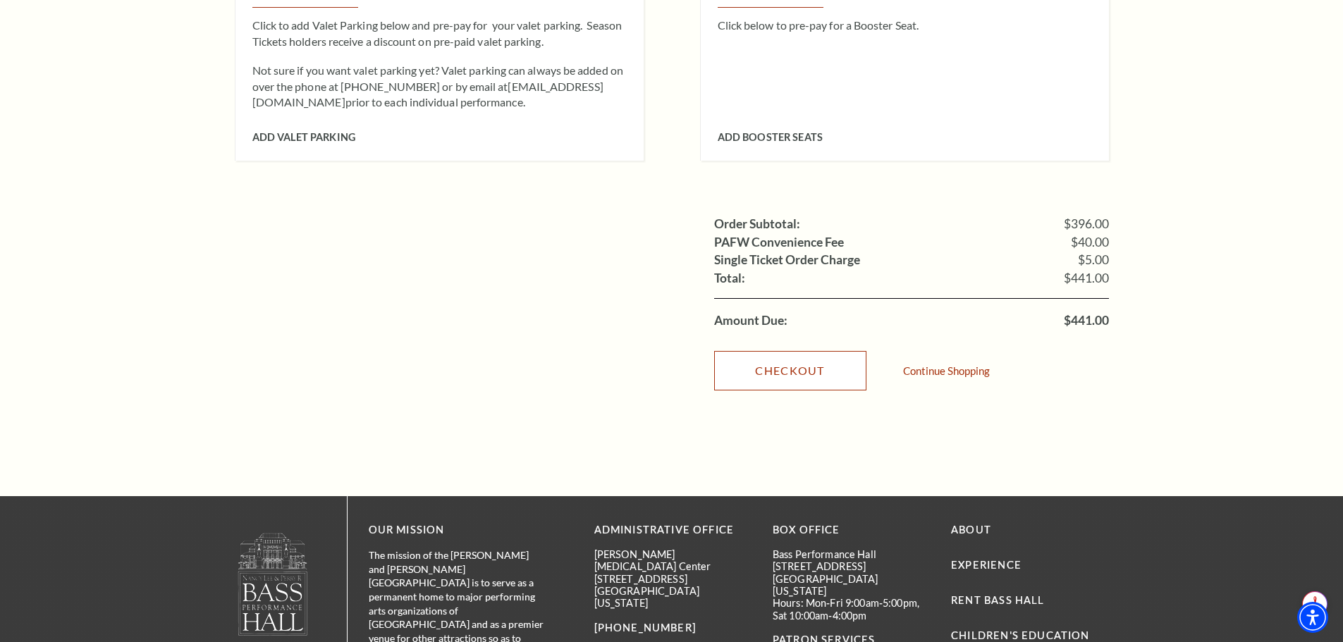
click at [796, 351] on link "Checkout" at bounding box center [790, 370] width 152 height 39
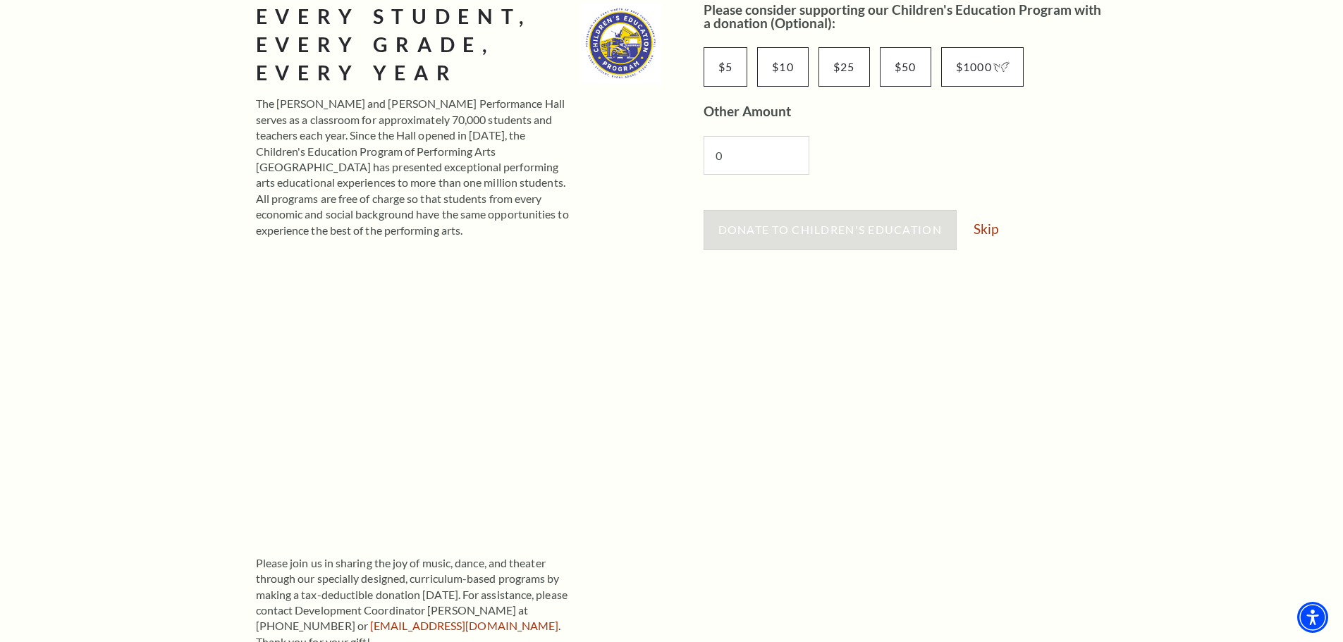
scroll to position [212, 0]
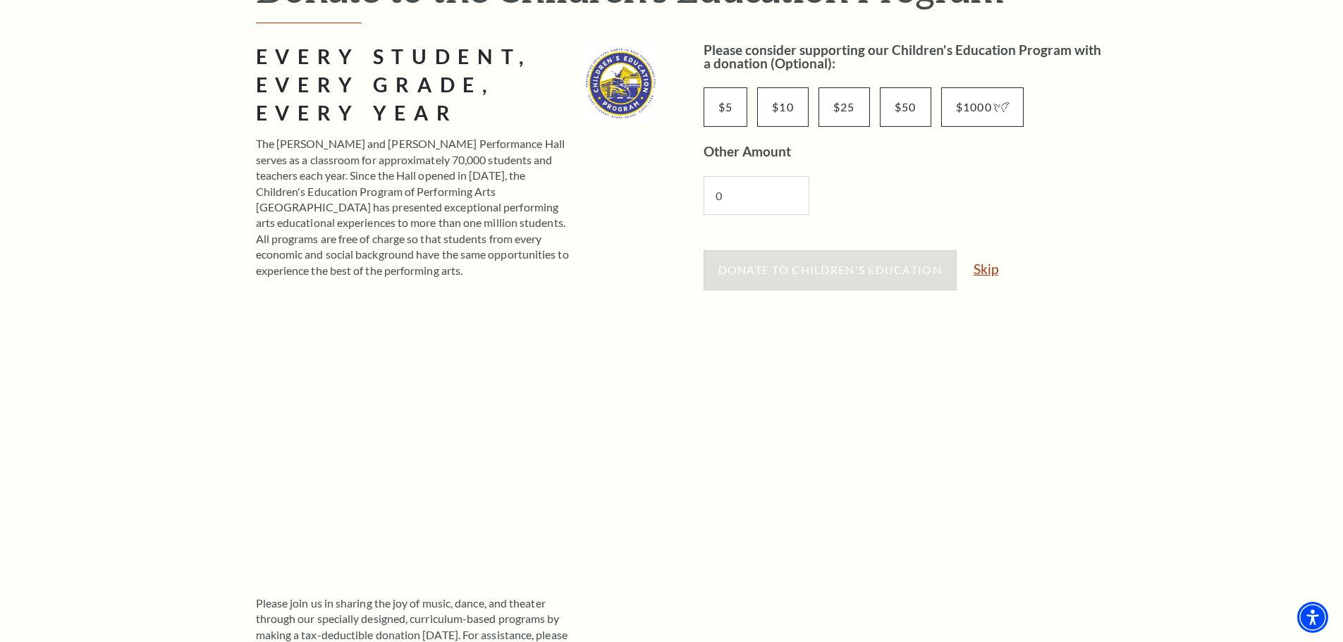
click at [991, 274] on link "Skip" at bounding box center [986, 268] width 25 height 13
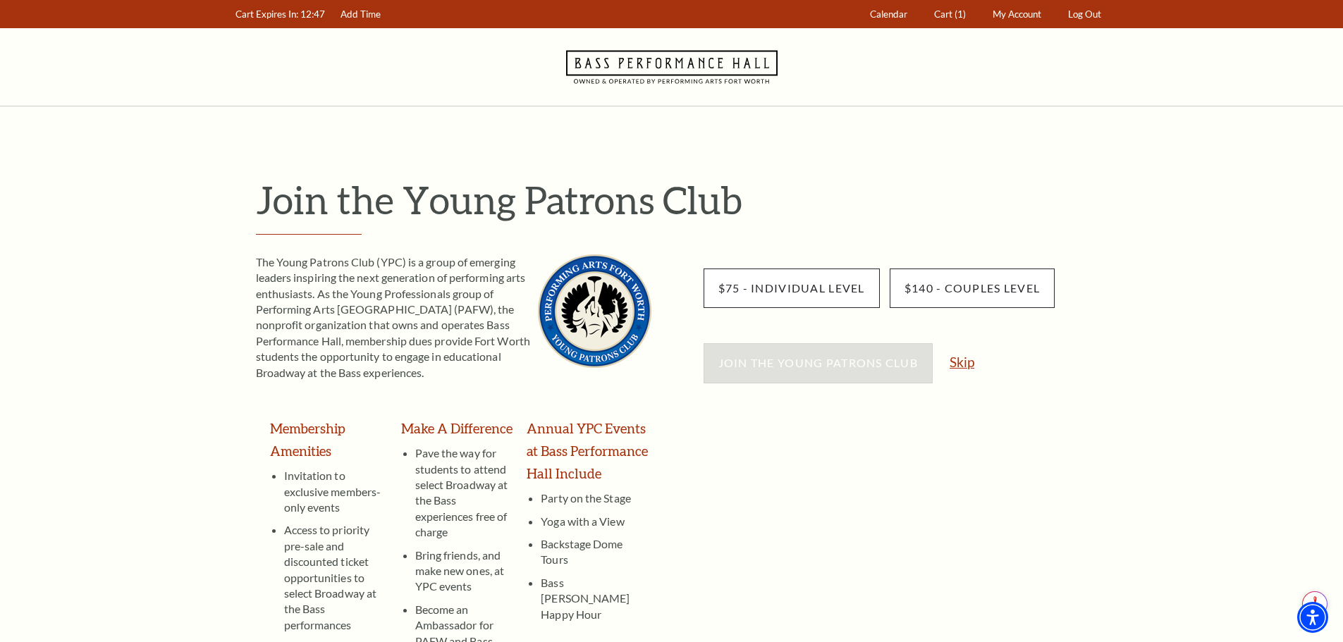
click at [969, 360] on link "Skip" at bounding box center [962, 361] width 25 height 13
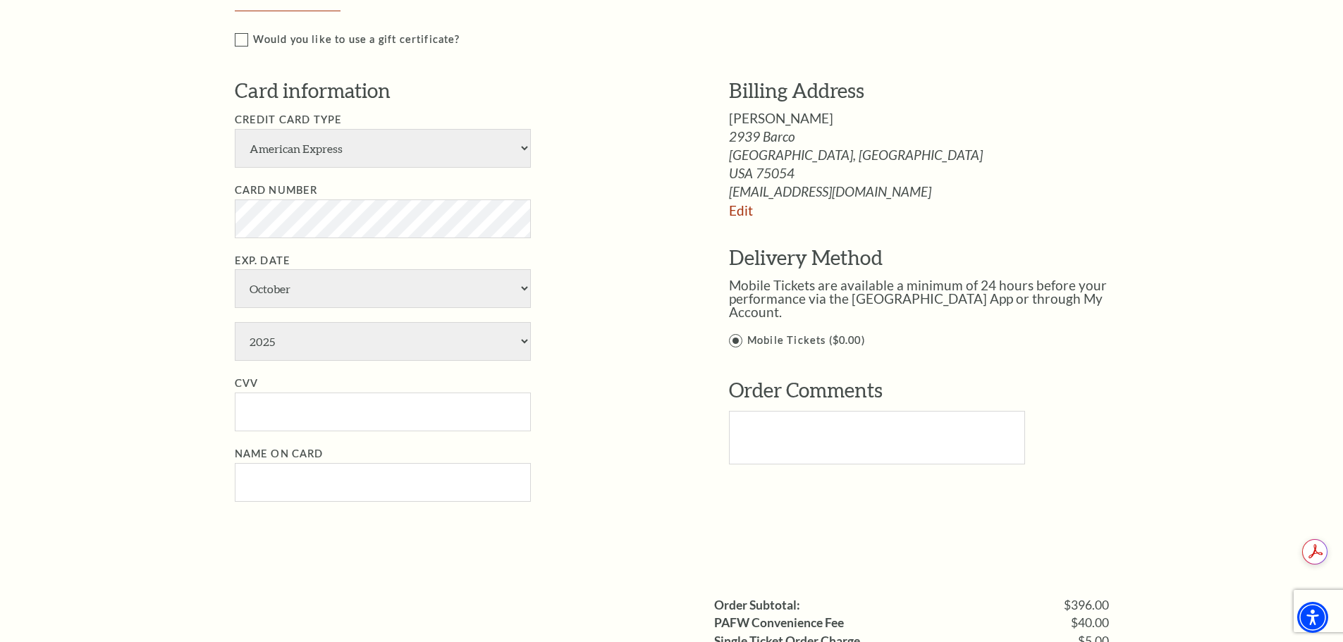
scroll to position [846, 0]
click at [518, 133] on select "American Express Visa Master Card Discover" at bounding box center [383, 147] width 296 height 39
click at [510, 134] on select "American Express Visa Master Card Discover" at bounding box center [383, 147] width 296 height 39
select select "24"
click at [235, 128] on select "American Express Visa Master Card Discover" at bounding box center [383, 147] width 296 height 39
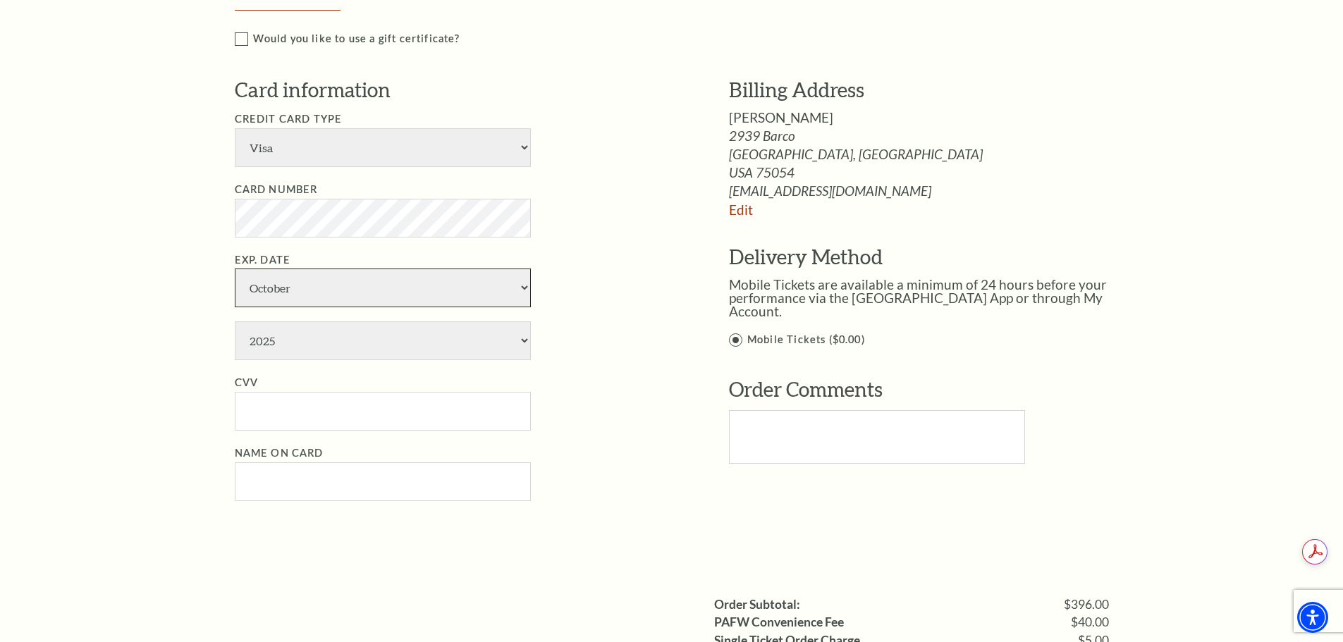
click at [277, 274] on select "January February March April May June July August September October November De…" at bounding box center [383, 288] width 296 height 39
select select "7"
click at [235, 269] on select "January February March April May June July August September October November De…" at bounding box center [383, 288] width 296 height 39
click at [281, 334] on select "2025 2026 2027 2028 2029 2030 2031 2032 2033 2034" at bounding box center [383, 341] width 296 height 39
select select "2030"
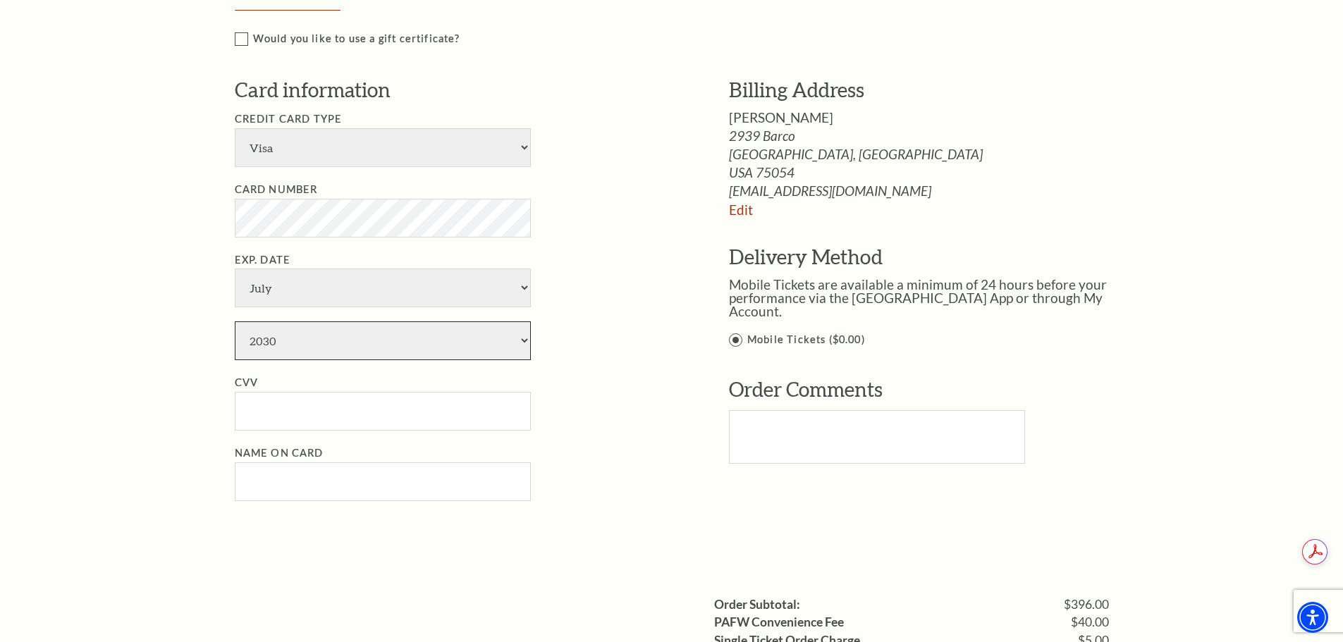
click at [235, 322] on select "2025 2026 2027 2028 2029 2030 2031 2032 2033 2034" at bounding box center [383, 341] width 296 height 39
click at [275, 398] on input "CVV" at bounding box center [383, 411] width 296 height 39
type input "045"
click at [286, 467] on input "Name on Card" at bounding box center [383, 482] width 296 height 39
type input "[PERSON_NAME]"
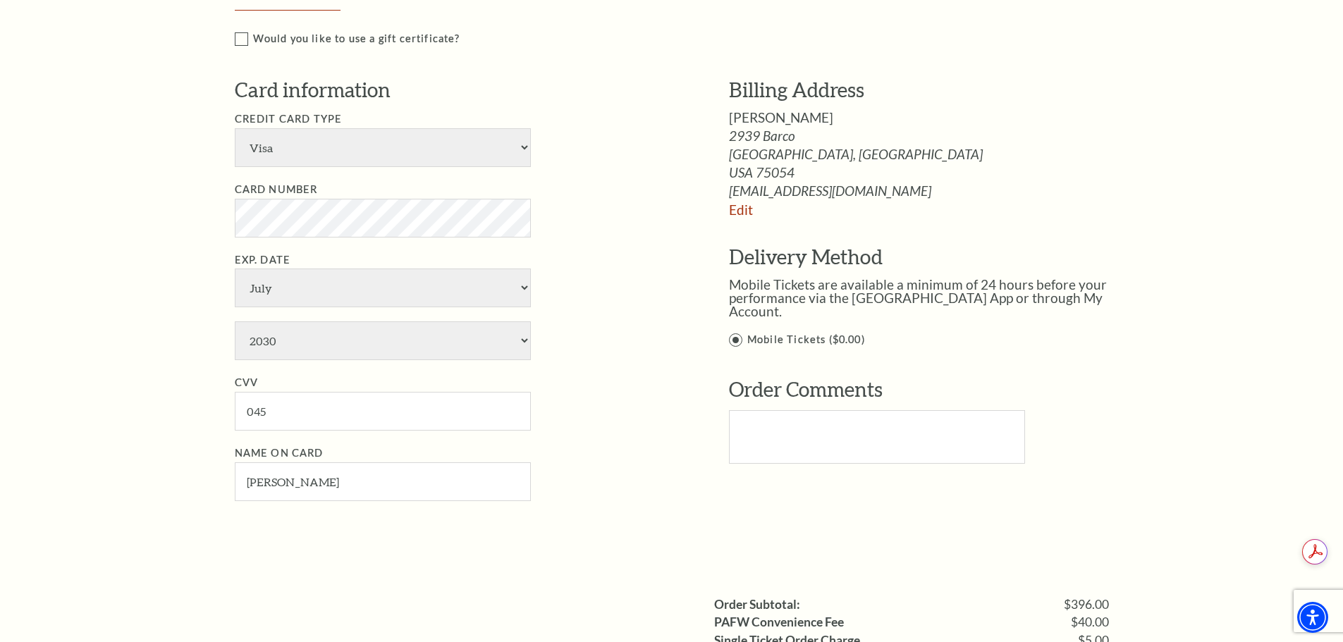
click at [616, 525] on div "Payment Options Would you like to use a gift certificate? Gift Certificate Numb…" at bounding box center [687, 248] width 905 height 590
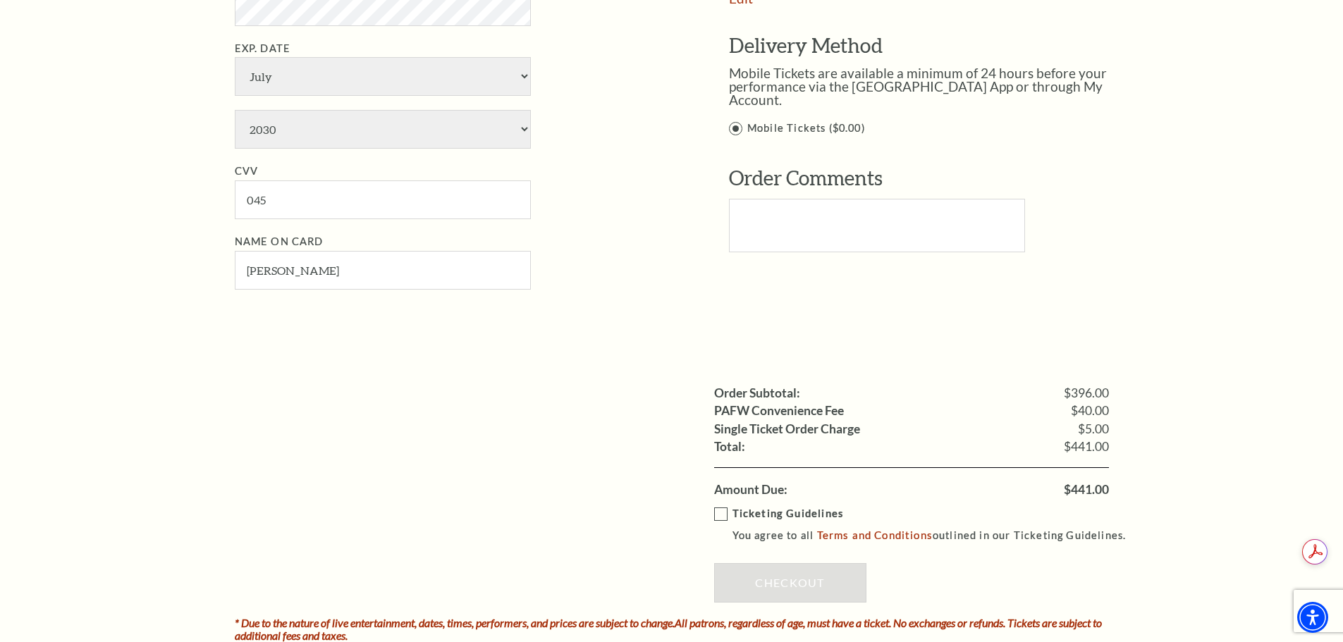
scroll to position [1128, 0]
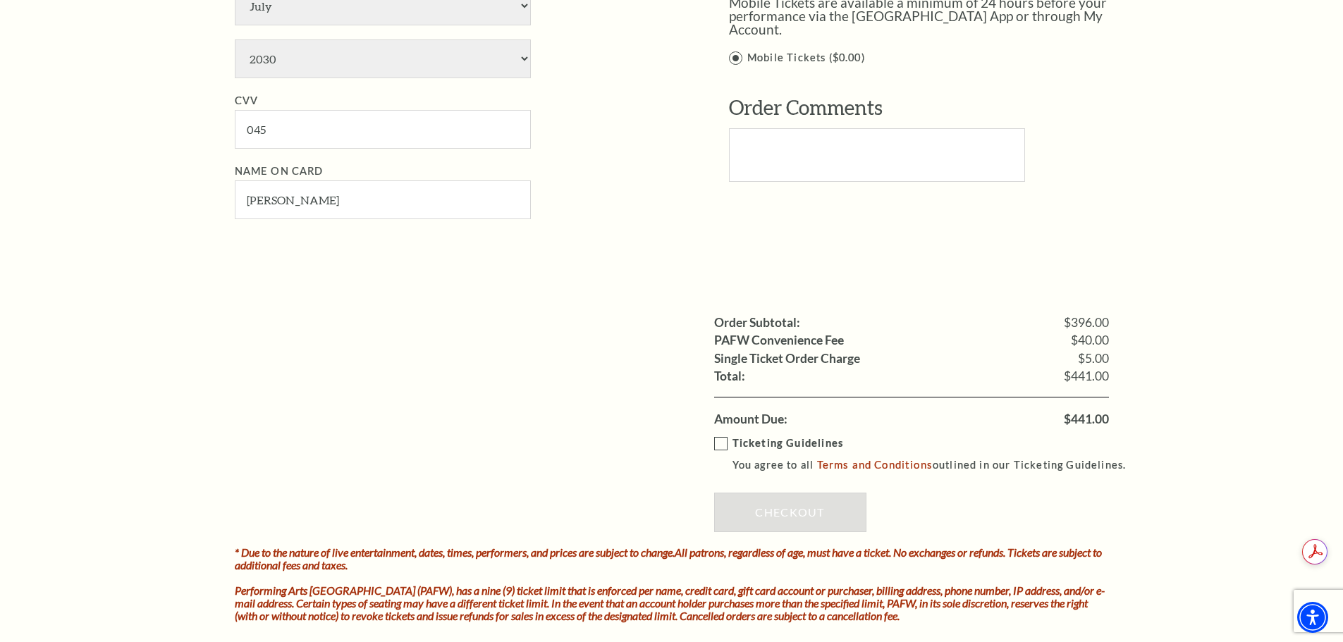
click at [719, 437] on label "Ticketing Guidelines You agree to all Terms and Conditions outlined in our Tick…" at bounding box center [926, 454] width 425 height 39
click at [0, 0] on input "Ticketing Guidelines You agree to all Terms and Conditions outlined in our Tick…" at bounding box center [0, 0] width 0 height 0
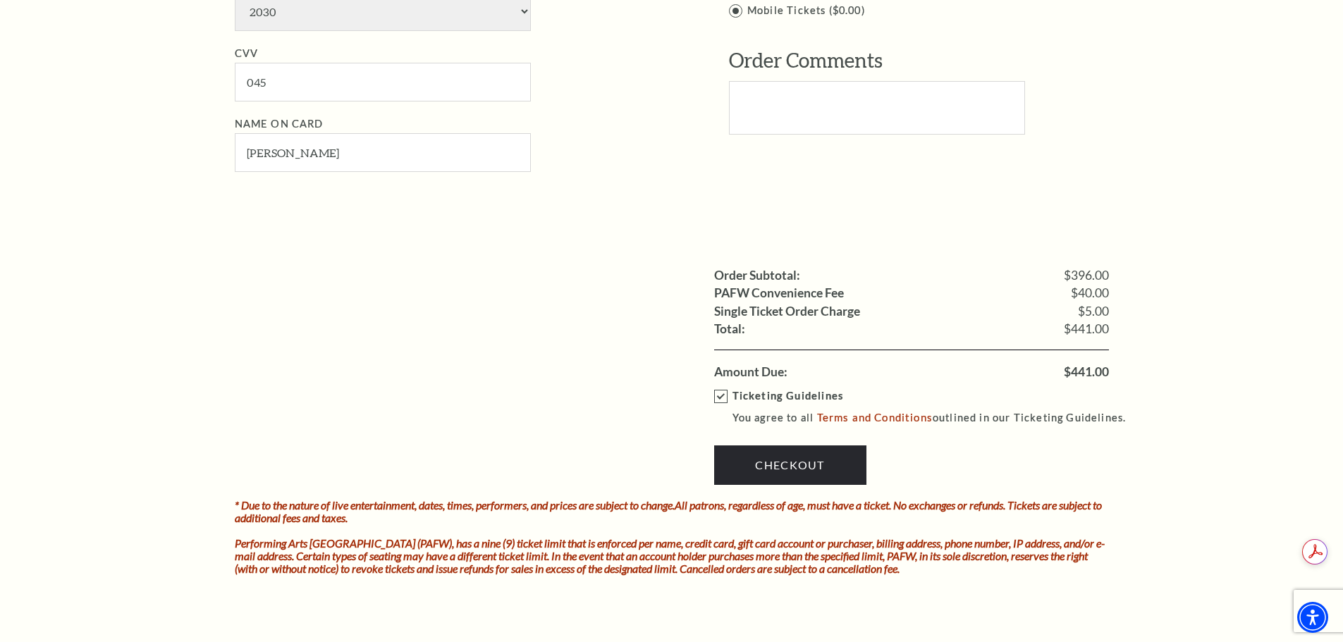
scroll to position [1199, 0]
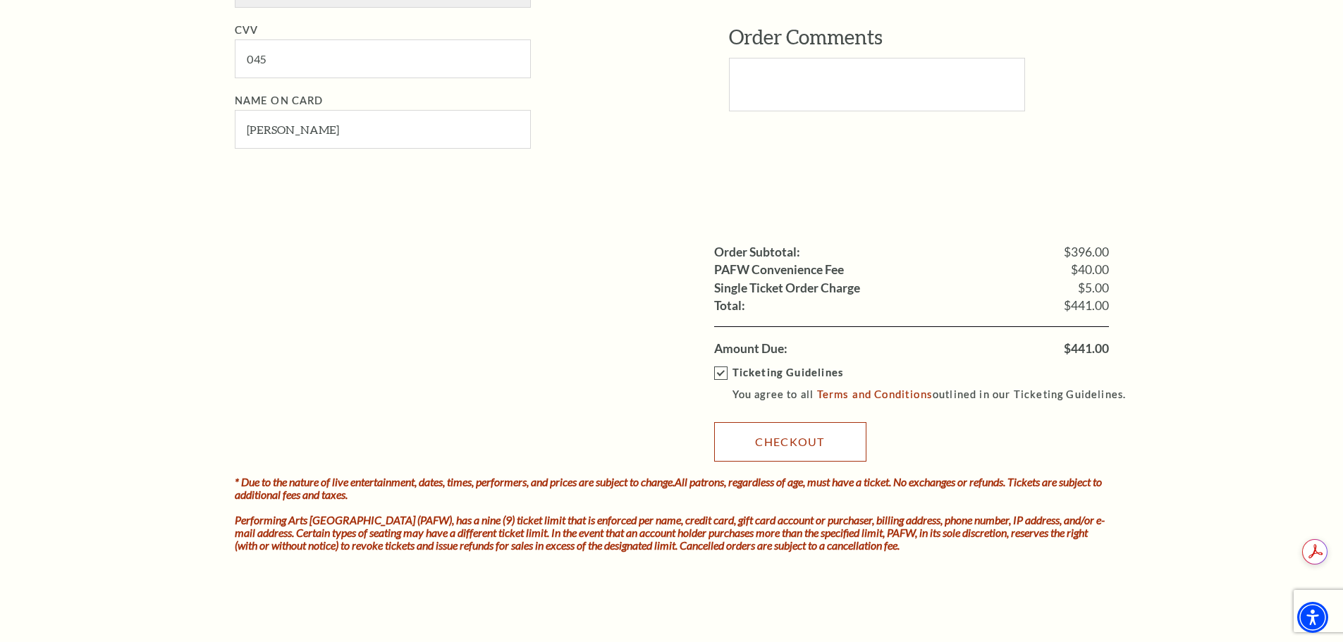
click at [839, 422] on link "Checkout" at bounding box center [790, 441] width 152 height 39
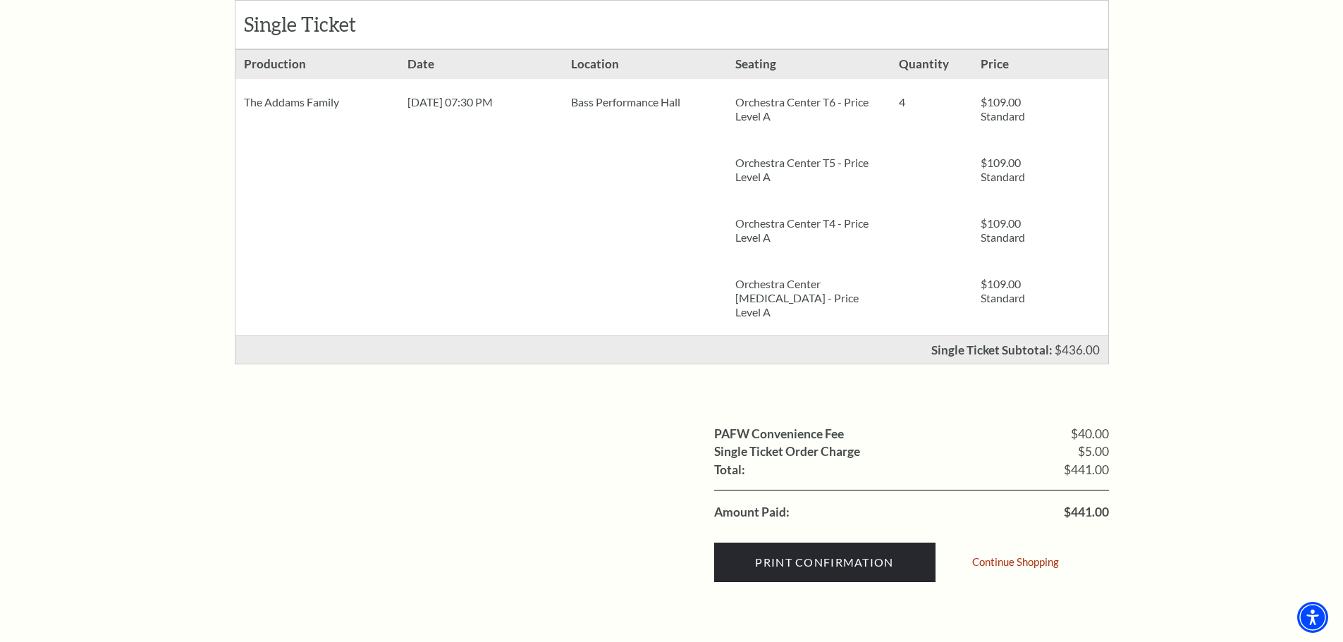
scroll to position [282, 0]
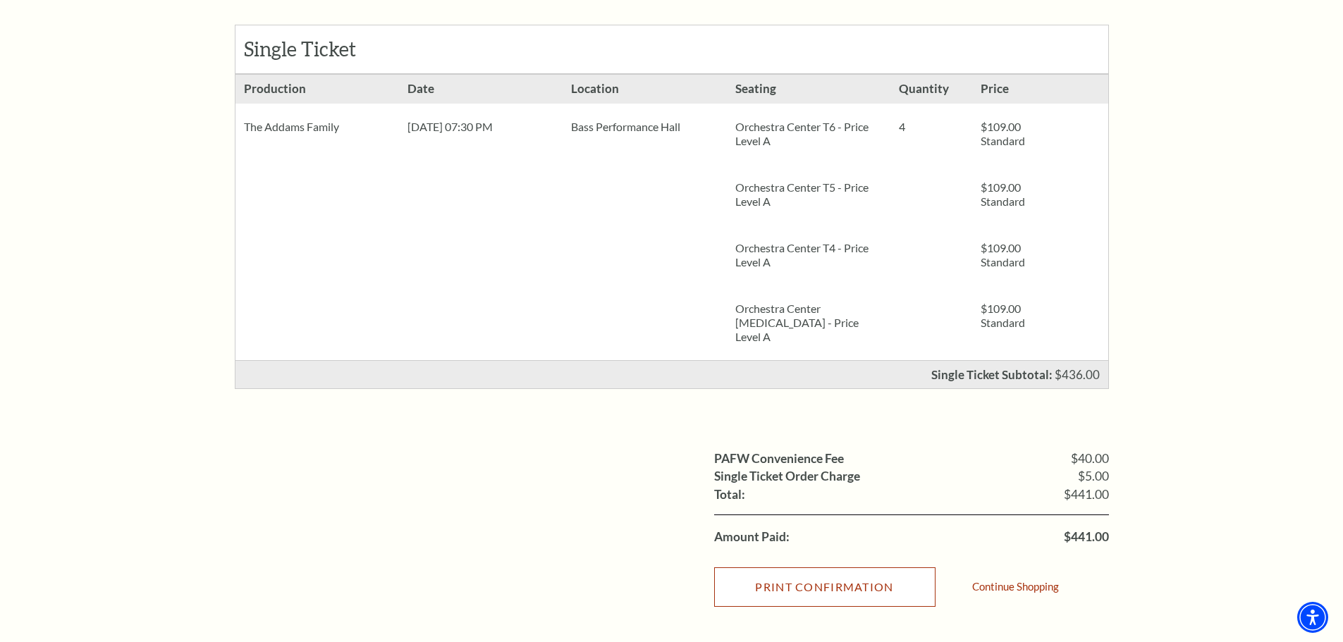
click at [824, 568] on input "Print Confirmation" at bounding box center [824, 587] width 221 height 39
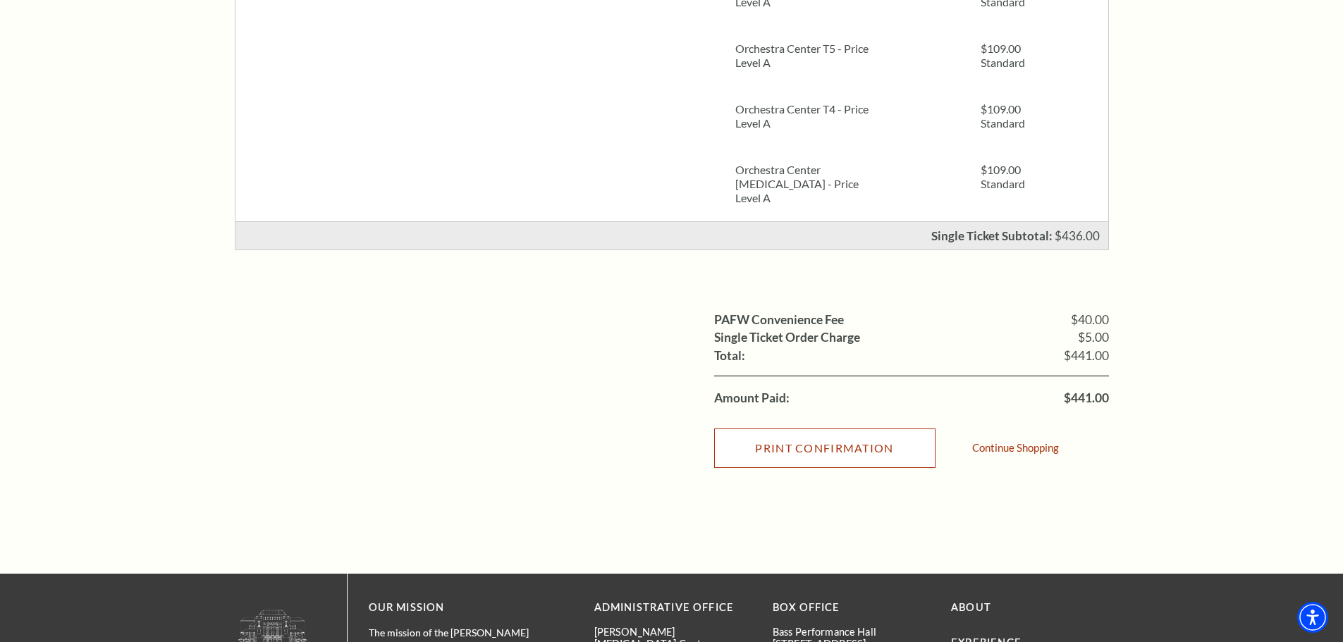
scroll to position [423, 0]
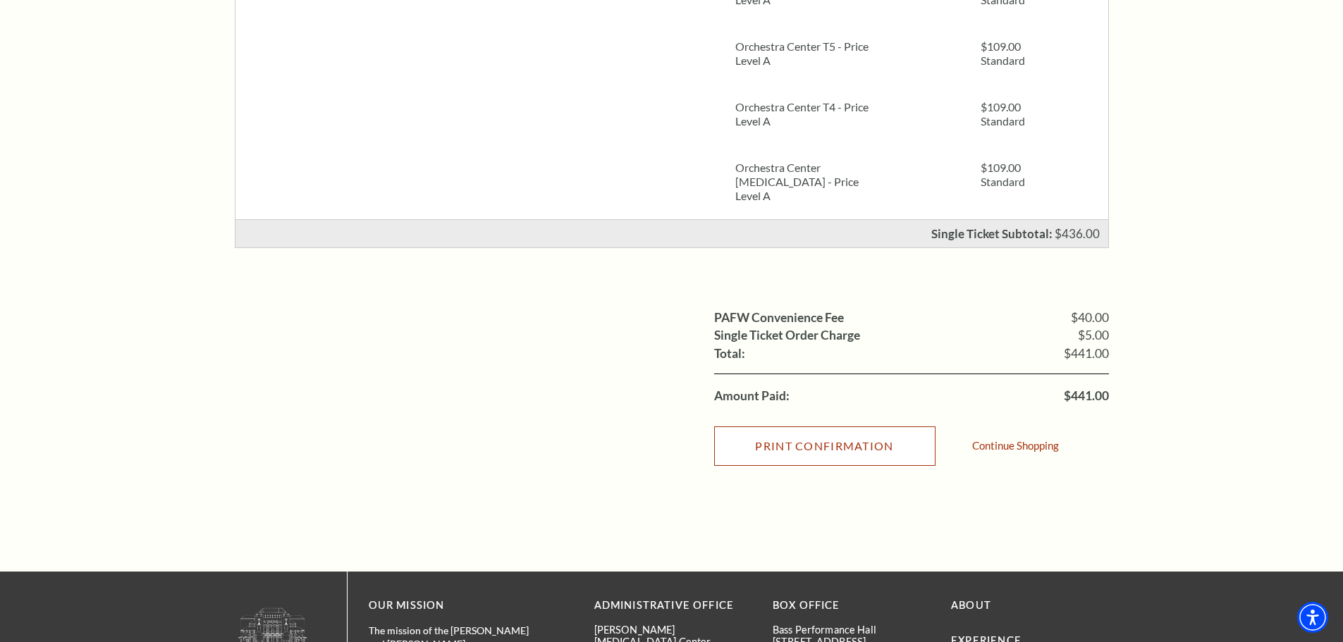
click at [808, 444] on input "Print Confirmation" at bounding box center [824, 446] width 221 height 39
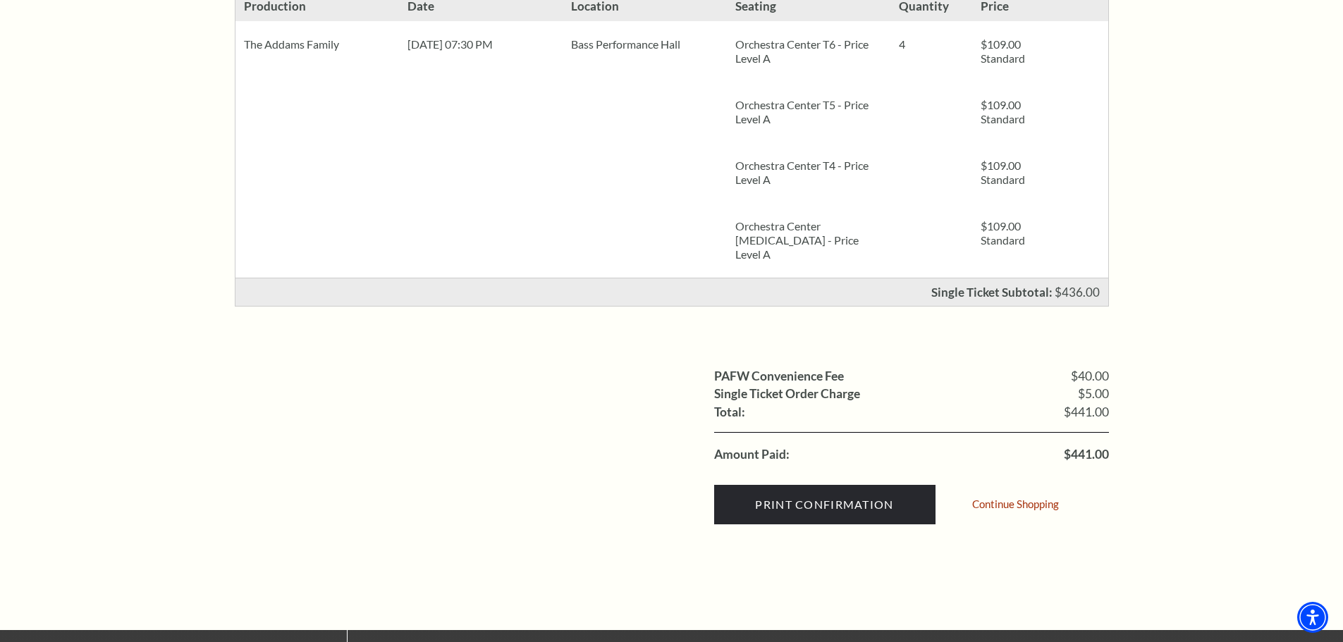
scroll to position [494, 0]
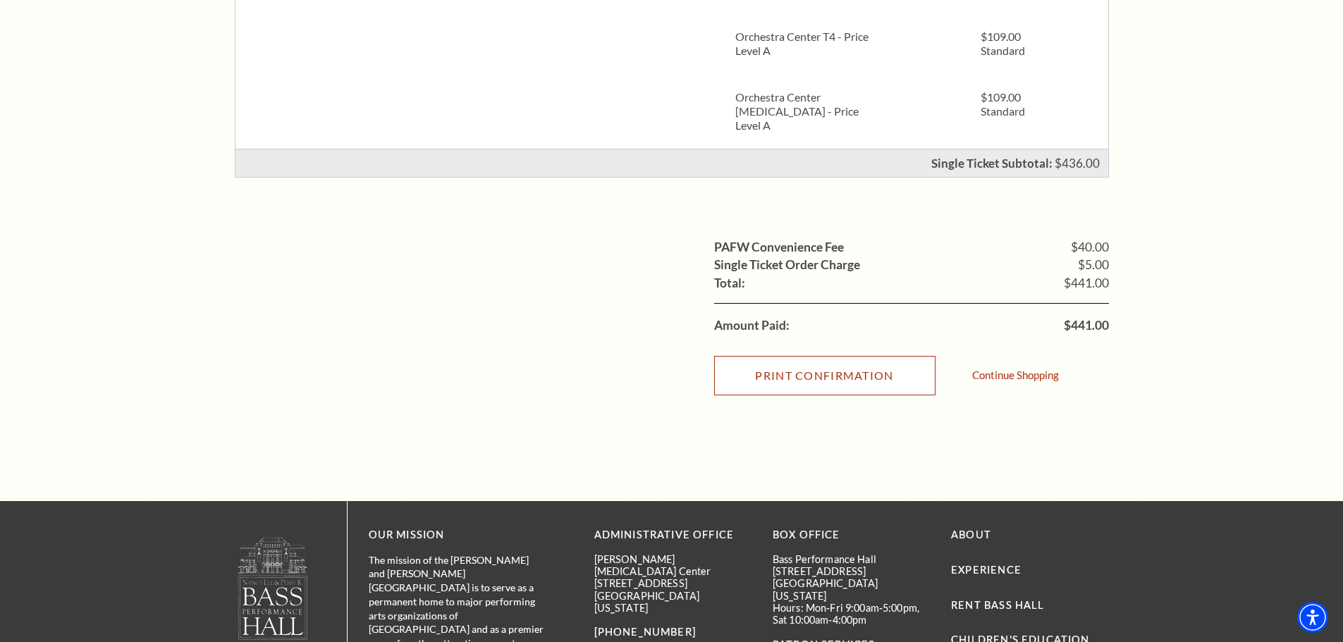
click at [819, 360] on input "Print Confirmation" at bounding box center [824, 375] width 221 height 39
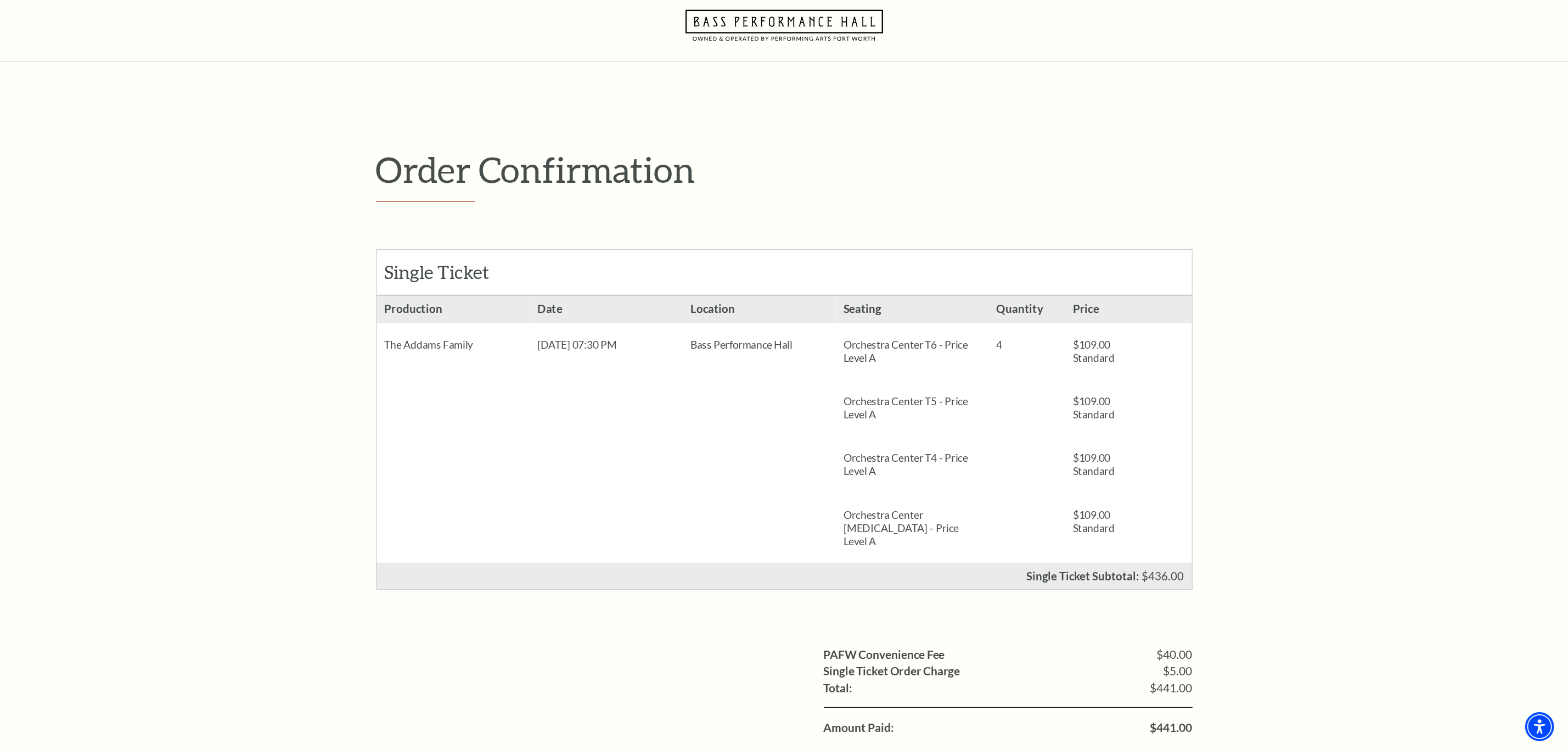
scroll to position [0, 0]
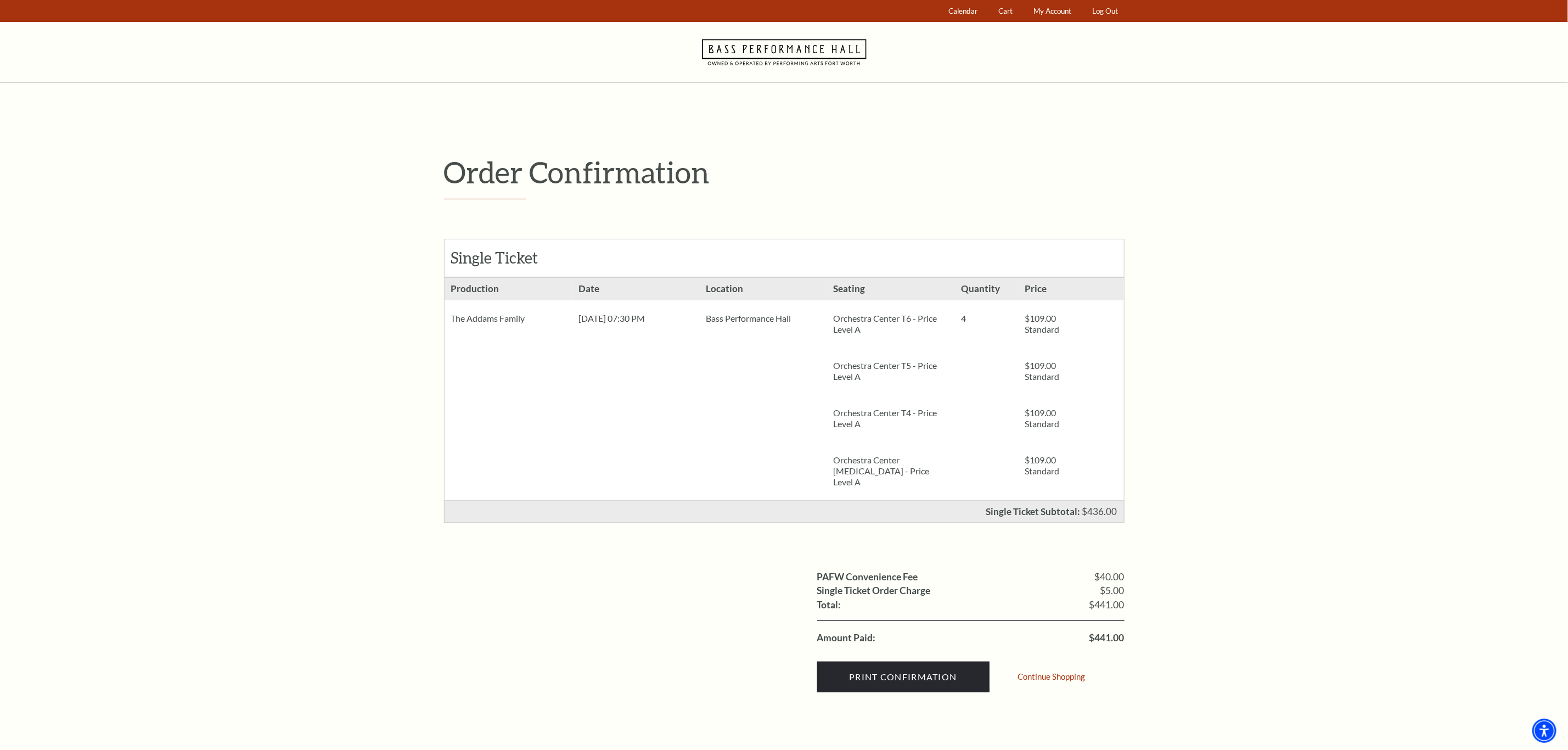
drag, startPoint x: 1204, startPoint y: 0, endPoint x: 1189, endPoint y: 392, distance: 392.3
click at [1046, 384] on div "Order Confirmation Single Ticket Production 4 $109.00 Standard $109.00" at bounding box center [784, 428] width 1568 height 692
click at [1046, 10] on span "My Account" at bounding box center [1053, 10] width 38 height 9
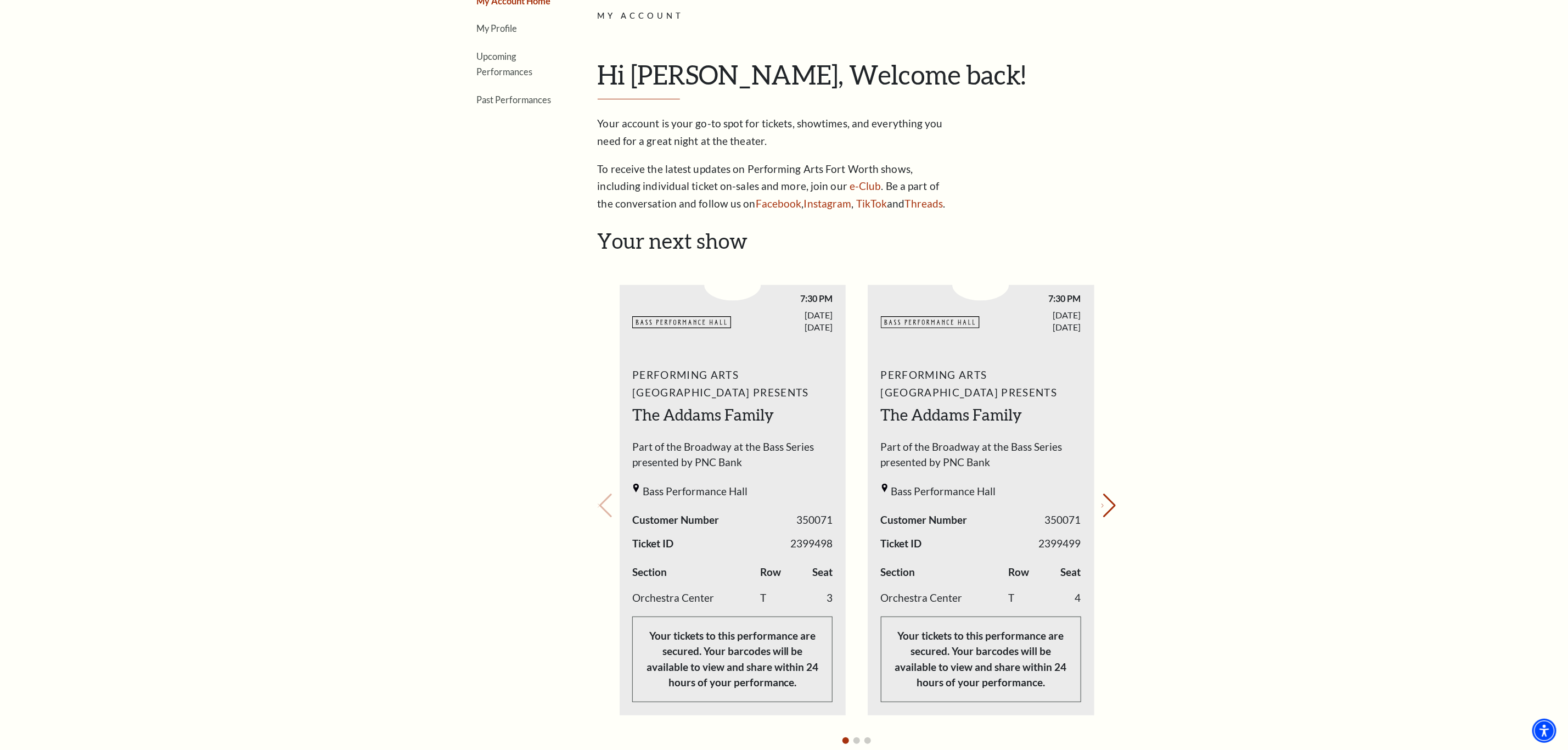
scroll to position [329, 0]
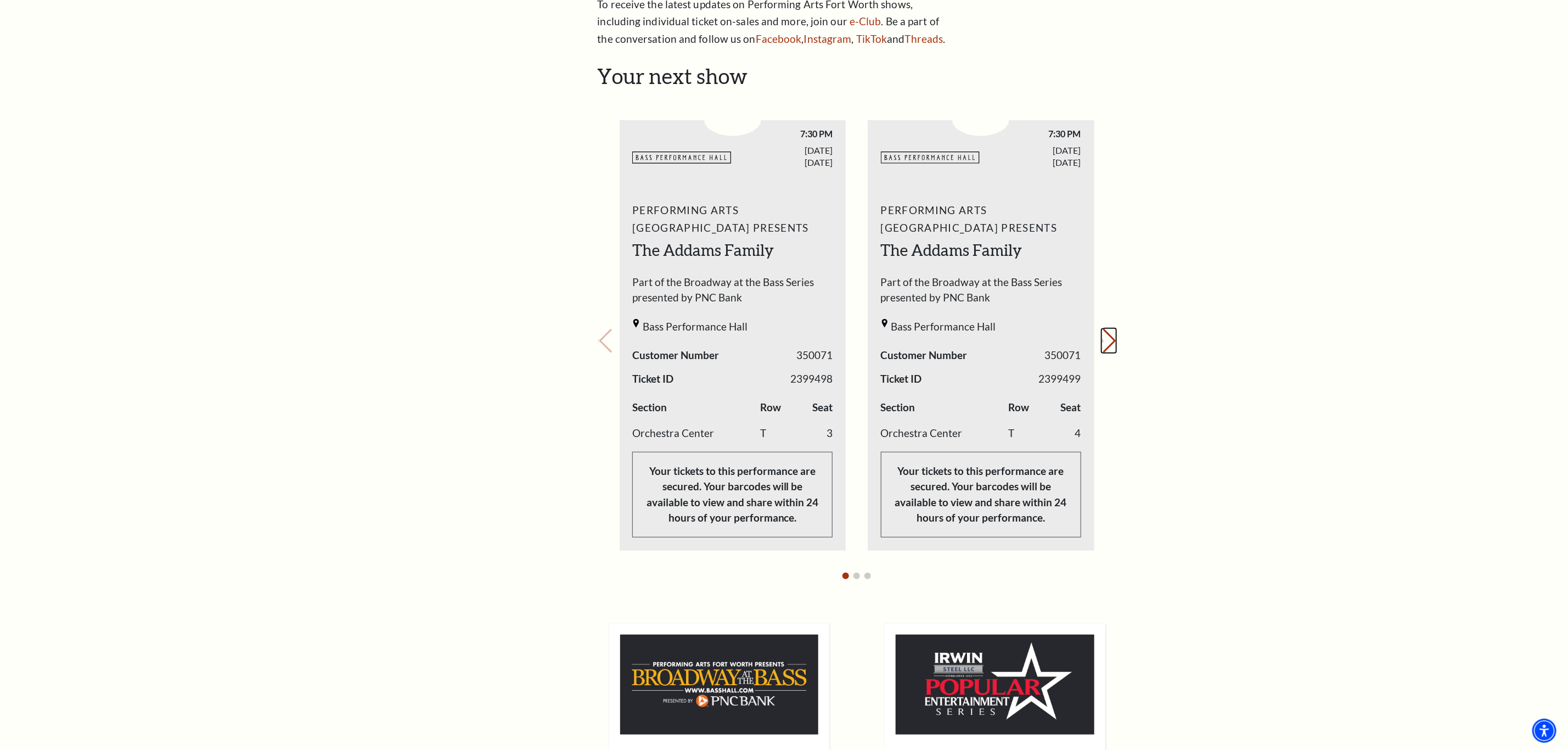
click at [1110, 340] on button "Next slide." at bounding box center [1109, 340] width 15 height 24
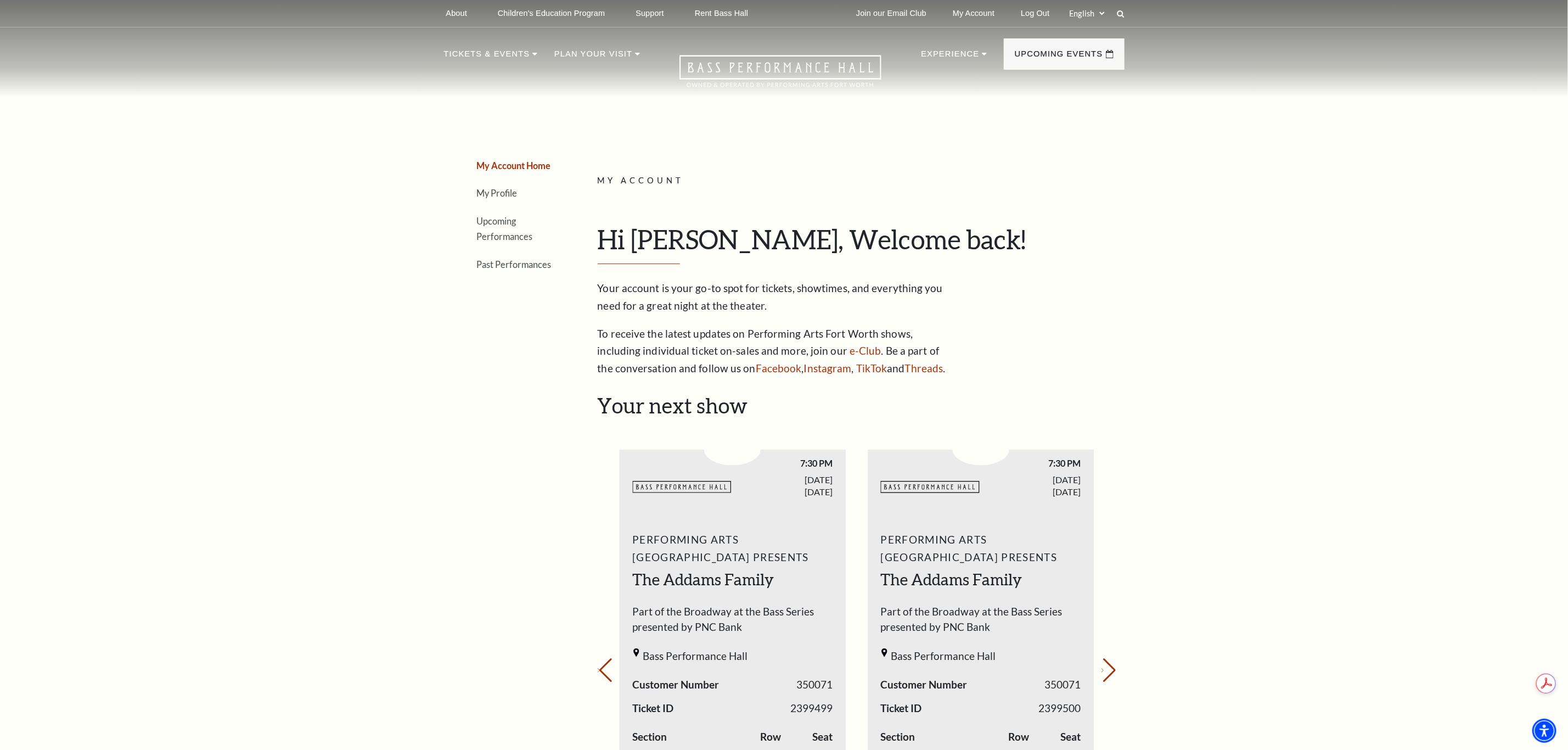
scroll to position [0, 0]
drag, startPoint x: 520, startPoint y: 218, endPoint x: 504, endPoint y: 224, distance: 17.1
click at [520, 218] on li "Upcoming Performances" at bounding box center [517, 229] width 79 height 31
click at [485, 238] on link "Upcoming Performances" at bounding box center [505, 229] width 56 height 26
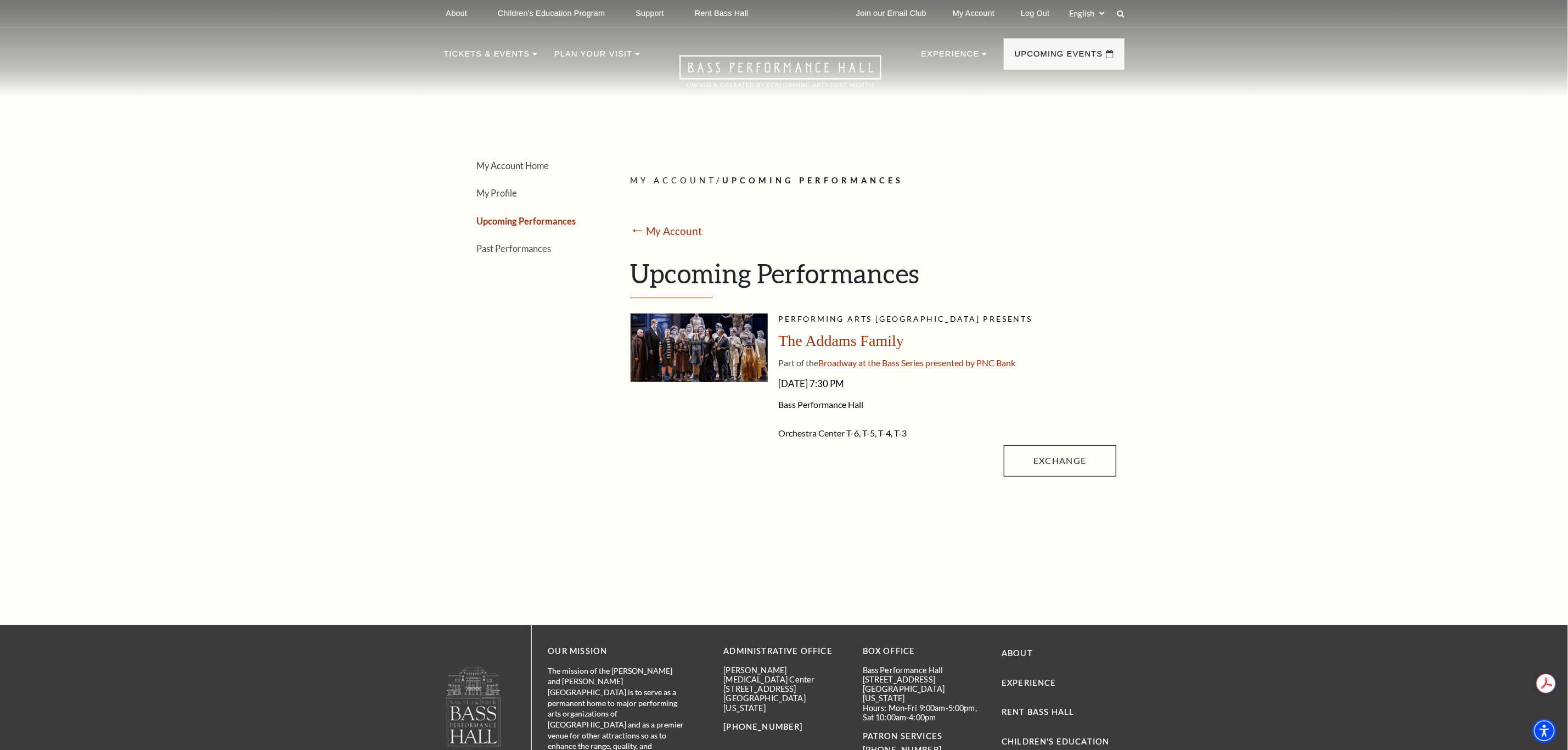
click at [1277, 297] on div "My Account Home My Profile Upcoming Performances Past Performances Loading... M…" at bounding box center [784, 328] width 1568 height 593
